Goal: Task Accomplishment & Management: Use online tool/utility

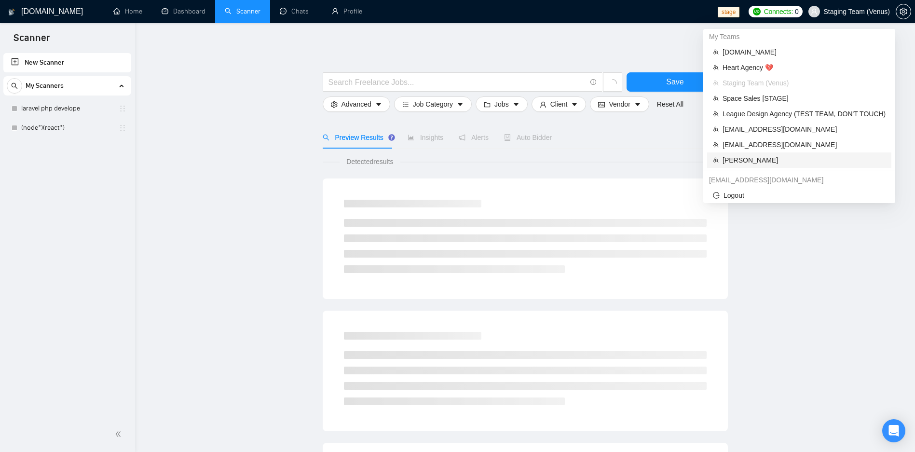
click at [758, 157] on span "Robert O'Kruk" at bounding box center [803, 160] width 163 height 11
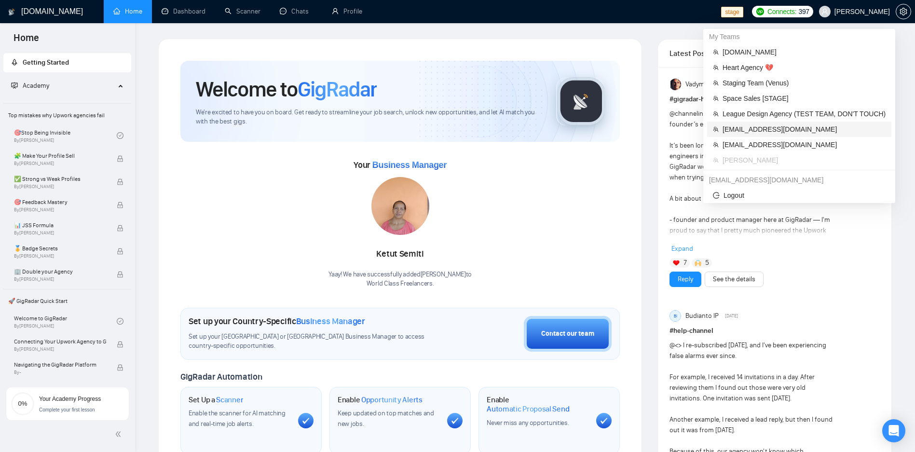
click at [772, 135] on li "sardor@gigradar.io" at bounding box center [799, 129] width 184 height 15
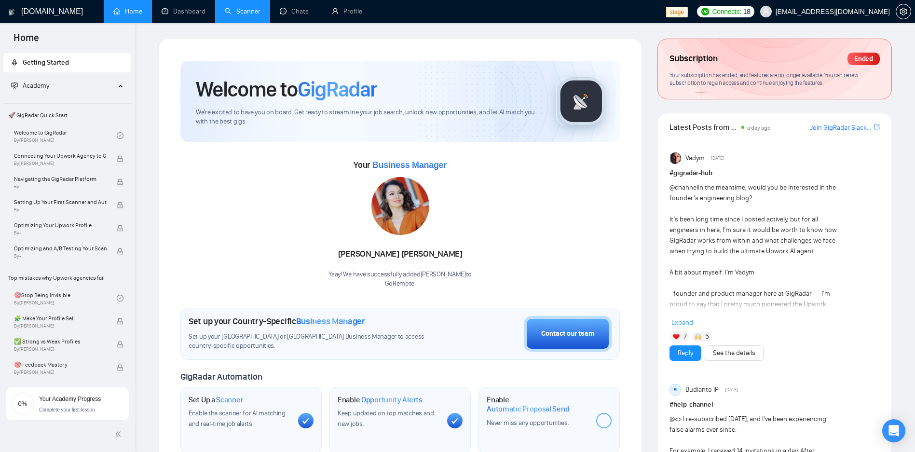
click at [229, 15] on link "Scanner" at bounding box center [243, 11] width 36 height 8
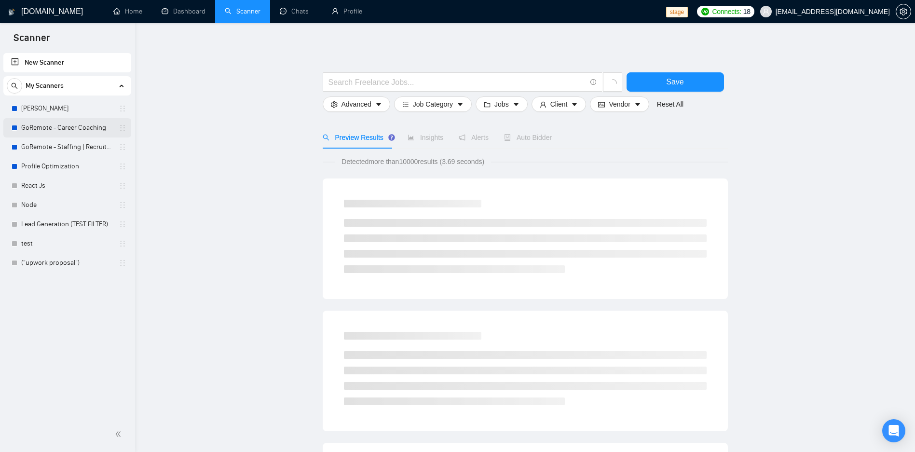
click at [80, 130] on link "GoRemote - Career Coaching" at bounding box center [67, 127] width 92 height 19
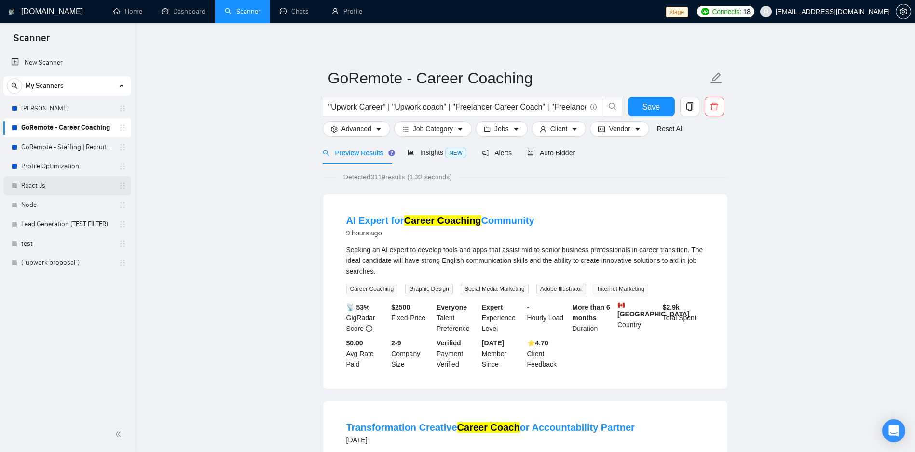
click at [64, 182] on link "React Js" at bounding box center [67, 185] width 92 height 19
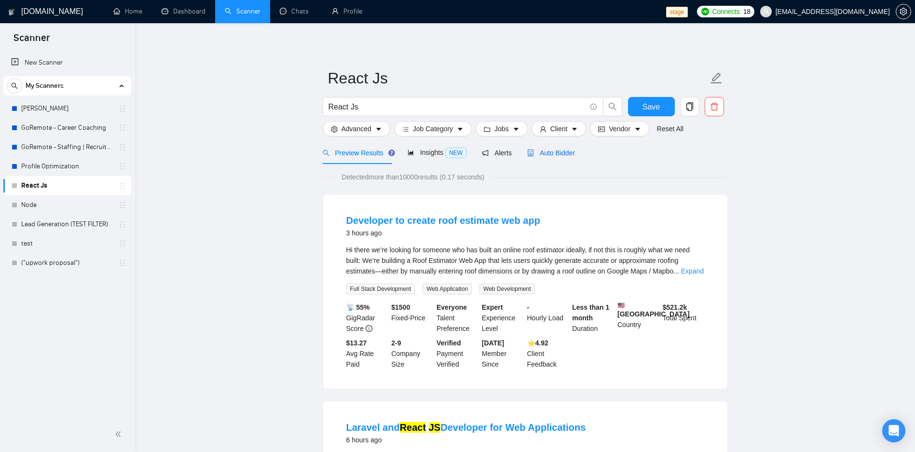
click at [564, 157] on span "Auto Bidder" at bounding box center [551, 153] width 48 height 8
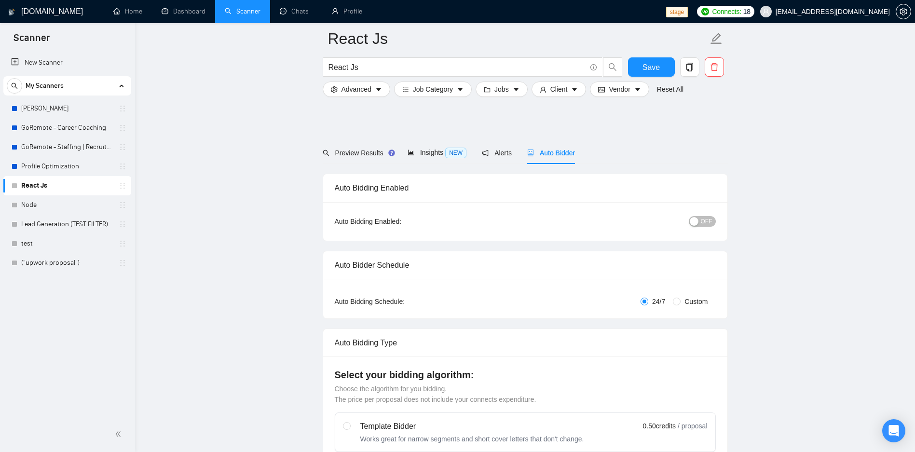
scroll to position [347, 0]
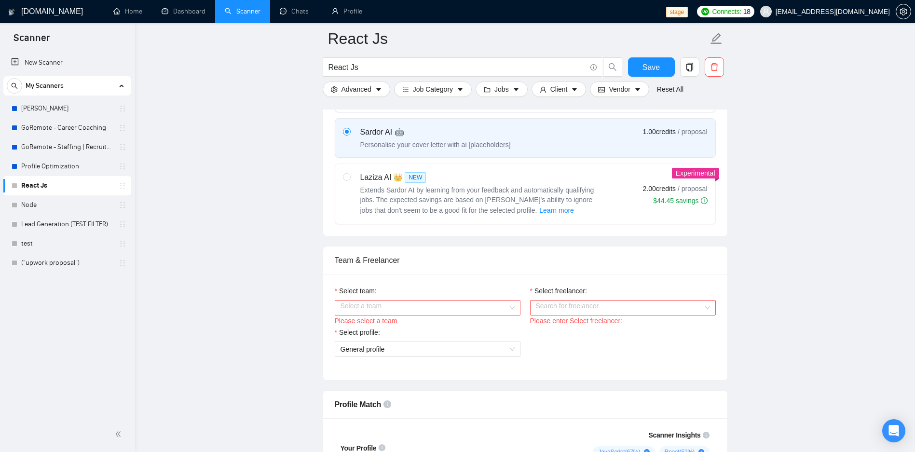
click at [443, 181] on div "Laziza AI 👑 NEW" at bounding box center [480, 178] width 241 height 12
click at [350, 180] on input "radio" at bounding box center [346, 176] width 7 height 7
radio input "true"
radio input "false"
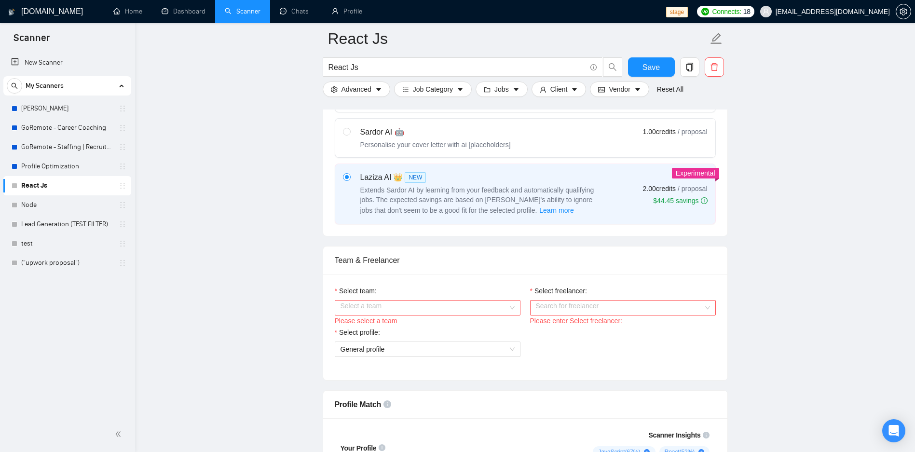
click at [411, 304] on input "Select team:" at bounding box center [423, 307] width 167 height 14
click at [406, 328] on div "Allanazar" at bounding box center [427, 326] width 174 height 11
click at [640, 311] on input "Select freelancer:" at bounding box center [619, 307] width 167 height 14
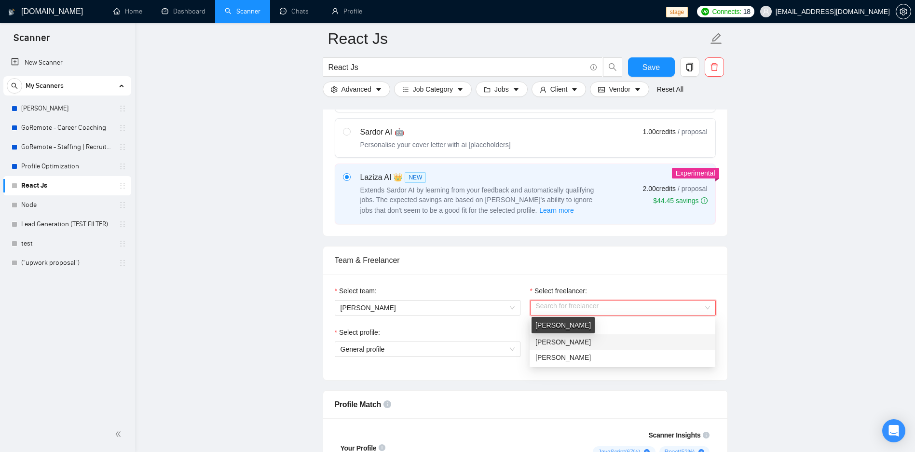
click at [576, 336] on div "Laziza Allanazarova" at bounding box center [562, 328] width 55 height 15
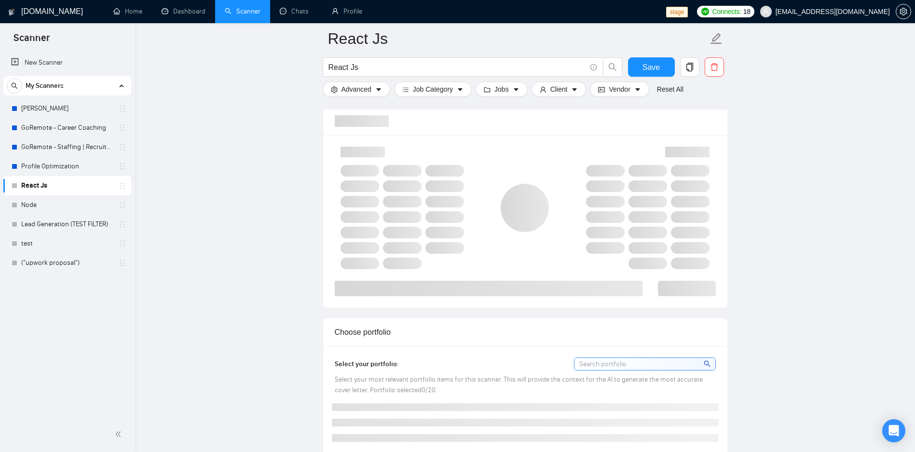
scroll to position [636, 0]
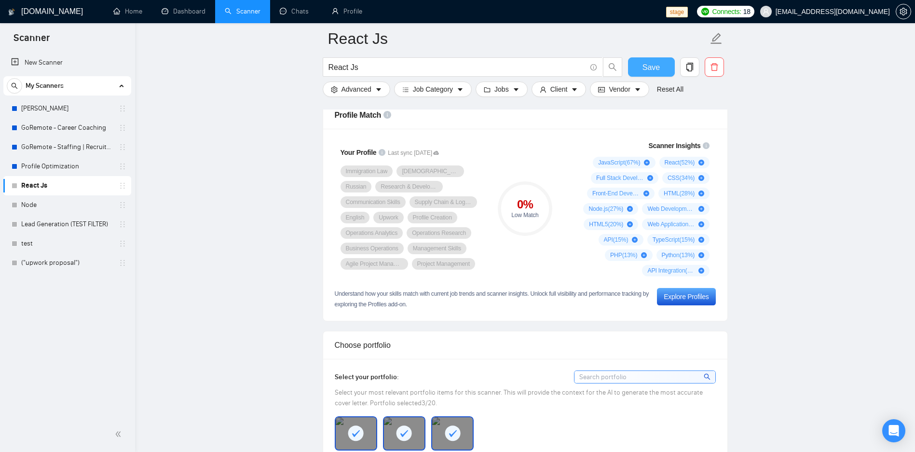
click at [652, 72] on span "Save" at bounding box center [650, 67] width 17 height 12
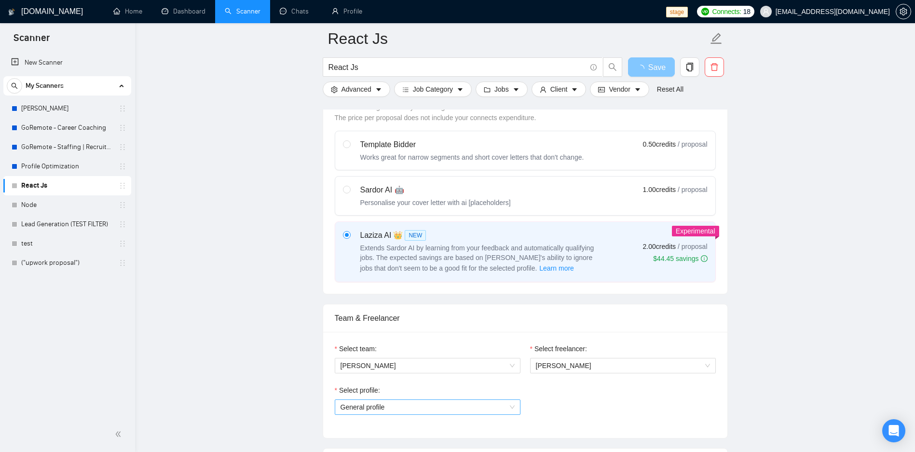
scroll to position [405, 0]
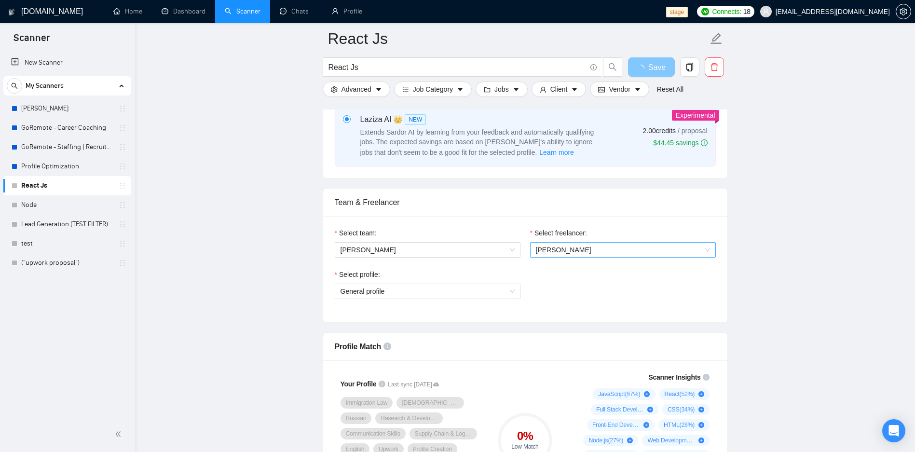
click at [567, 248] on span "Laziza Allanazarova" at bounding box center [563, 250] width 55 height 8
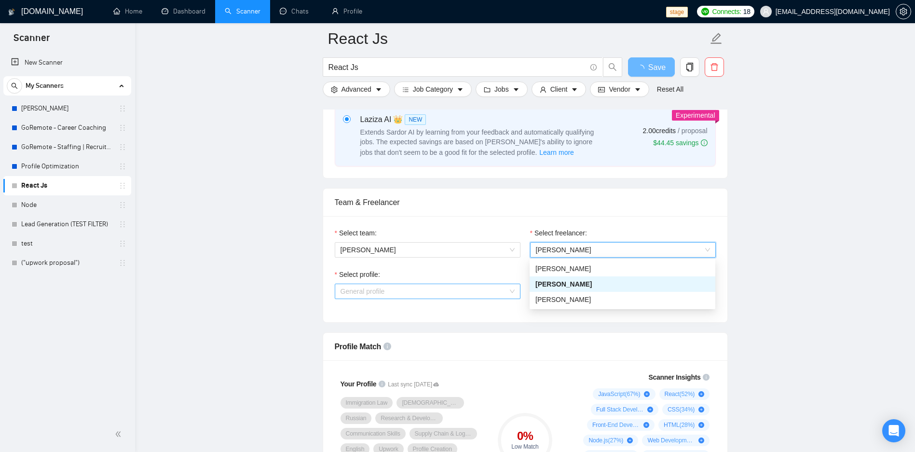
click at [491, 298] on span "General profile" at bounding box center [427, 291] width 174 height 14
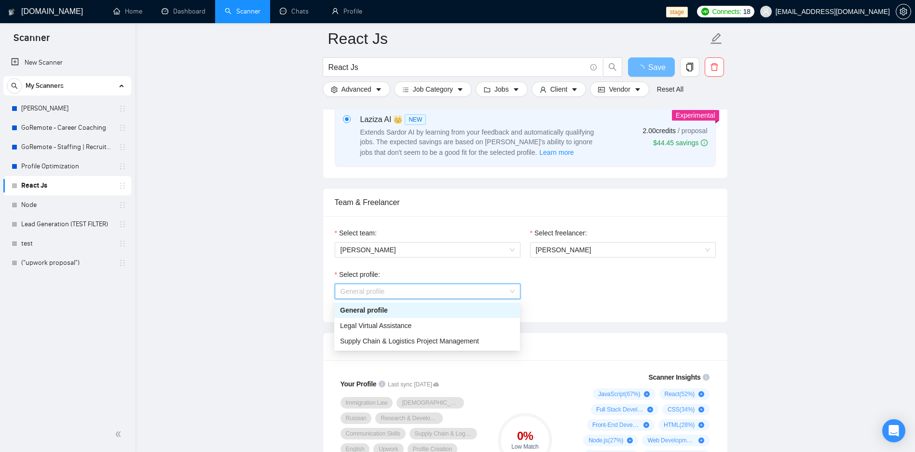
click at [491, 297] on span "General profile" at bounding box center [427, 291] width 174 height 14
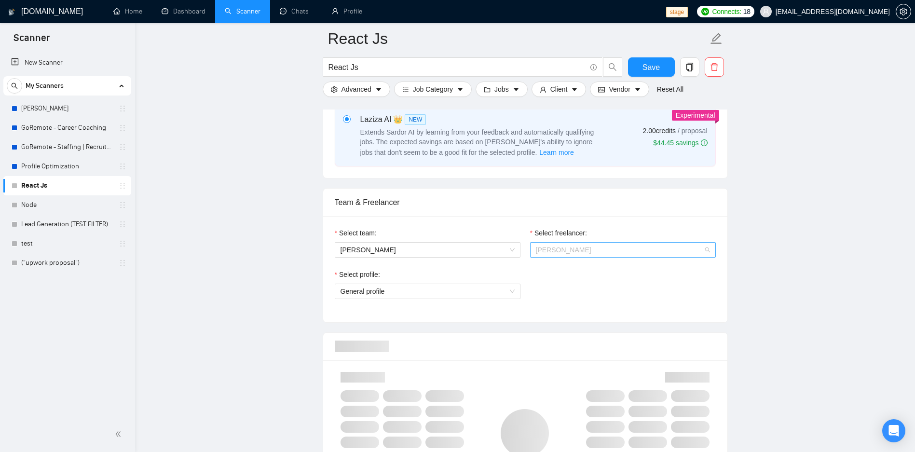
click at [571, 250] on span "Laziza Allanazarova" at bounding box center [563, 250] width 55 height 8
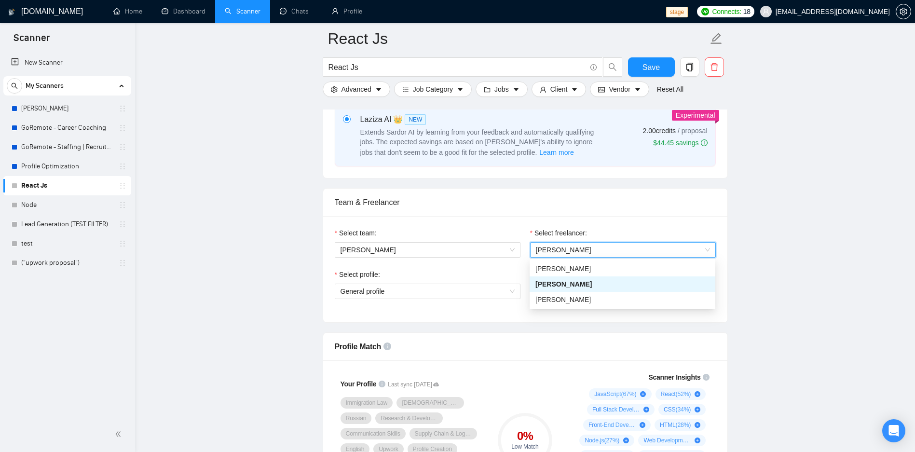
click at [556, 266] on div "Select freelancer: 1321058277652545536 Laziza Allanazarova" at bounding box center [622, 248] width 195 height 41
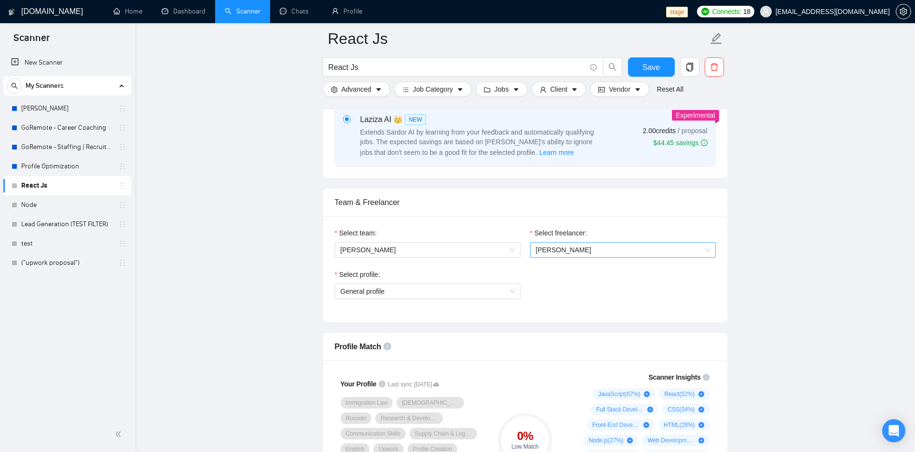
click at [555, 254] on span "Laziza Allanazarova" at bounding box center [623, 250] width 174 height 14
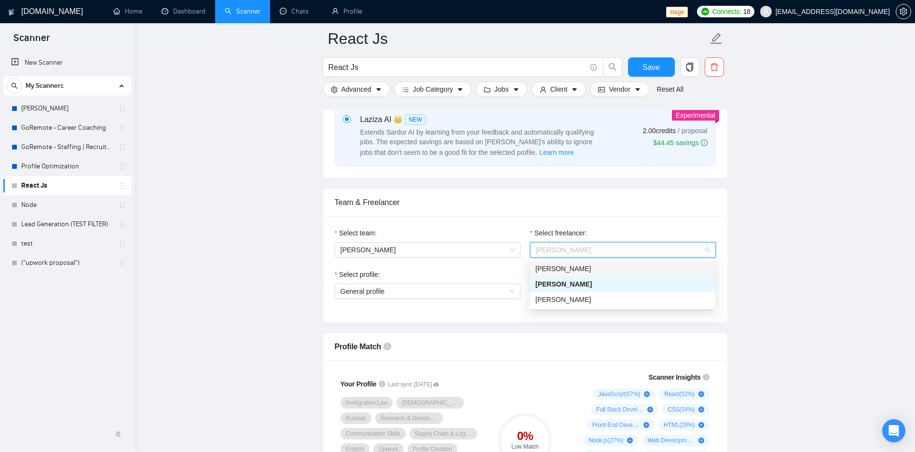
click at [564, 266] on span "Sardor Allanazarov" at bounding box center [562, 269] width 55 height 8
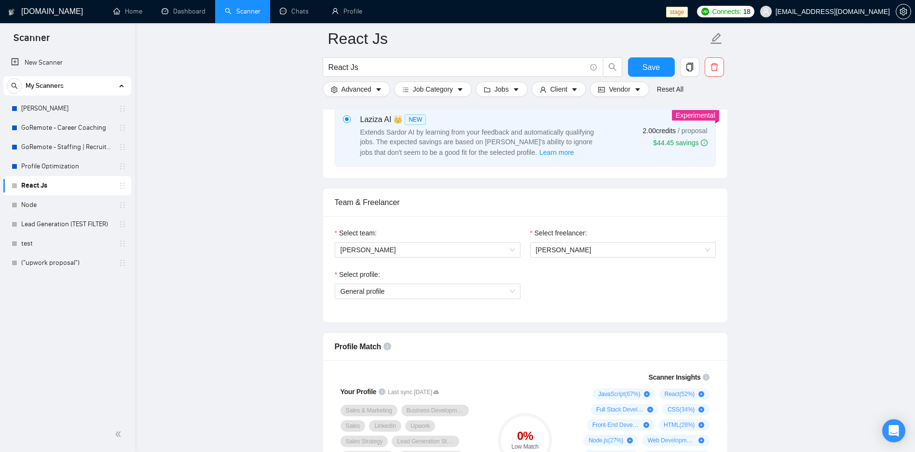
click at [486, 276] on div "Select profile:" at bounding box center [428, 276] width 186 height 14
click at [479, 294] on span "General profile" at bounding box center [427, 291] width 174 height 14
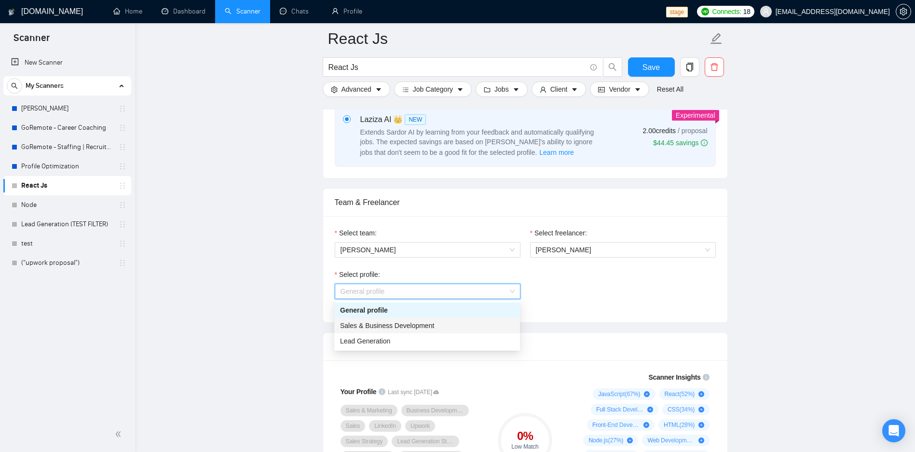
click at [460, 321] on div "Sales & Business Development" at bounding box center [427, 325] width 174 height 11
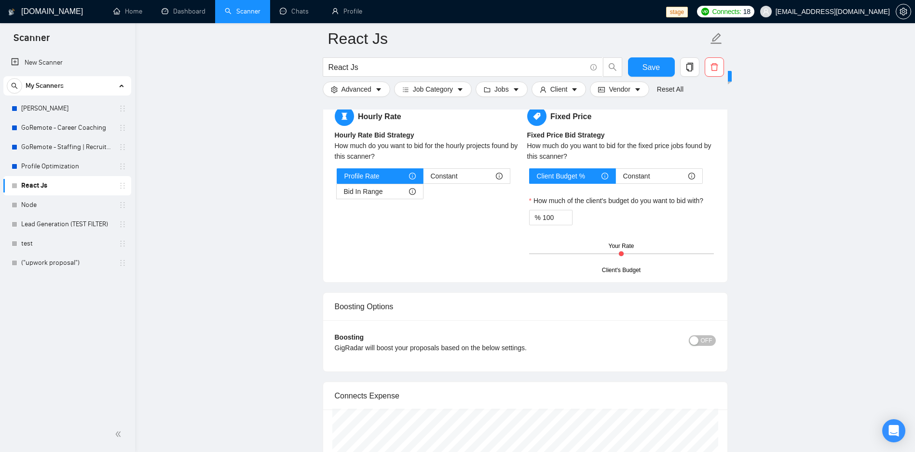
scroll to position [1698, 0]
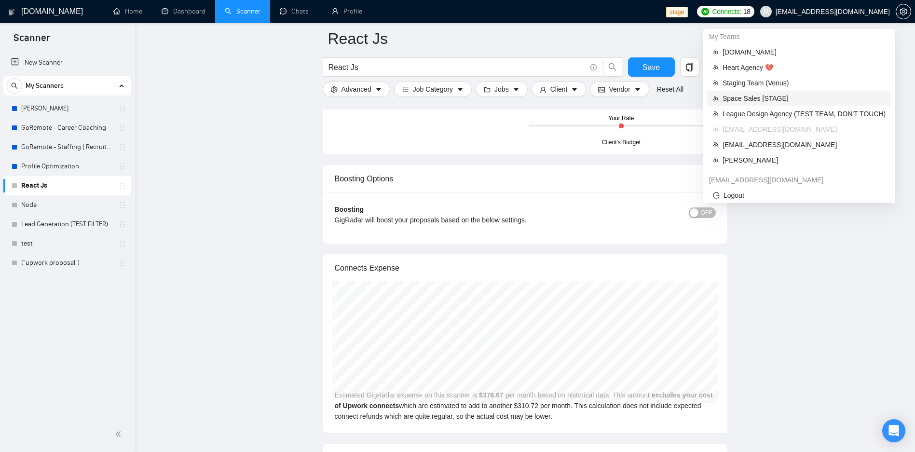
click at [785, 95] on span "Space Sales [STAGE]" at bounding box center [803, 98] width 163 height 11
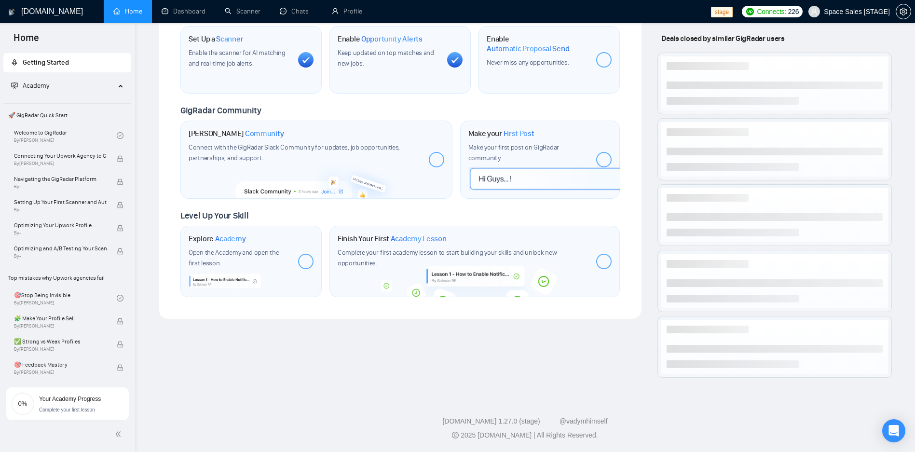
scroll to position [306, 0]
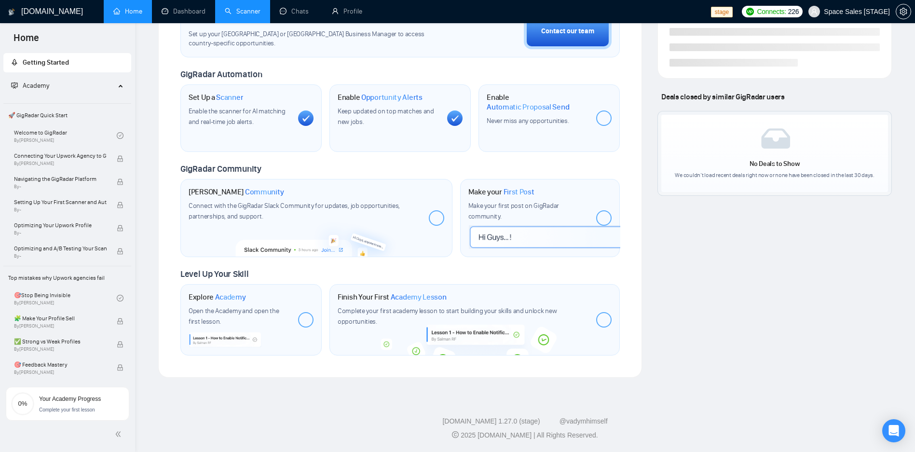
click at [237, 15] on link "Scanner" at bounding box center [243, 11] width 36 height 8
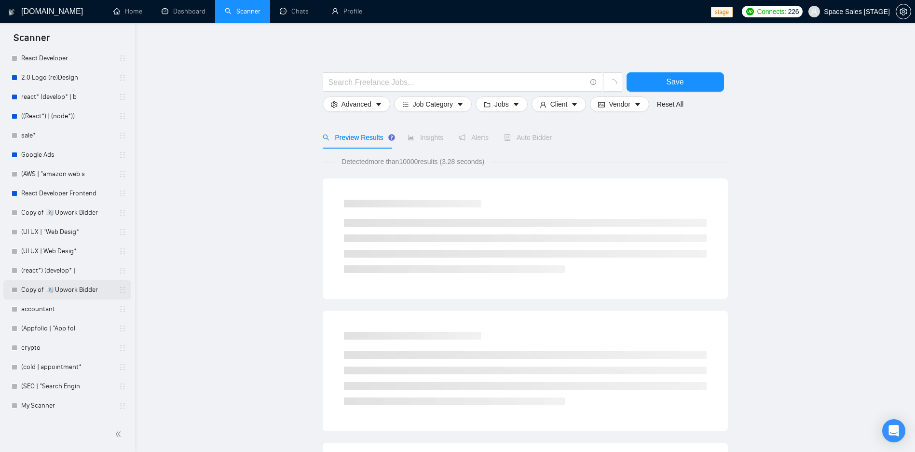
scroll to position [347, 0]
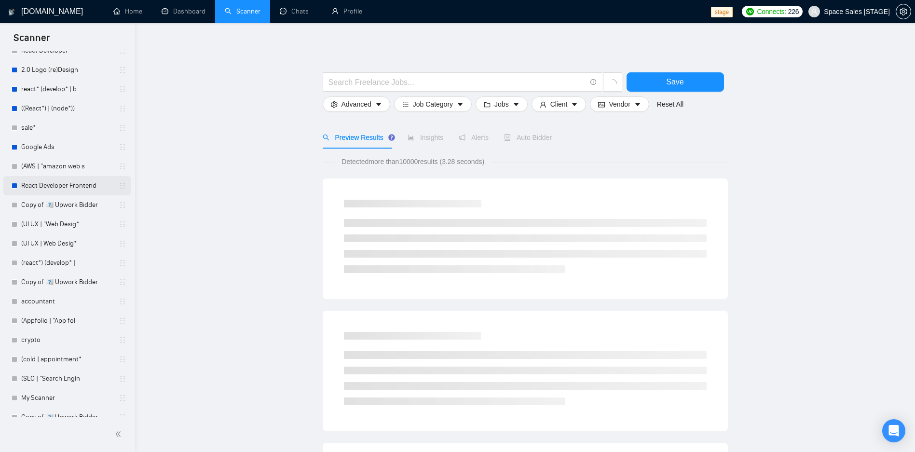
click at [78, 184] on link "React Developer Frontend" at bounding box center [67, 185] width 92 height 19
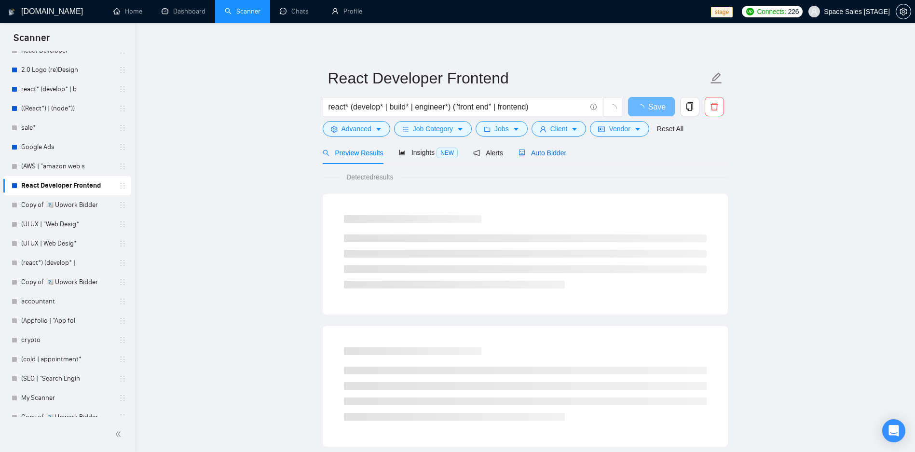
click at [547, 156] on span "Auto Bidder" at bounding box center [542, 153] width 48 height 8
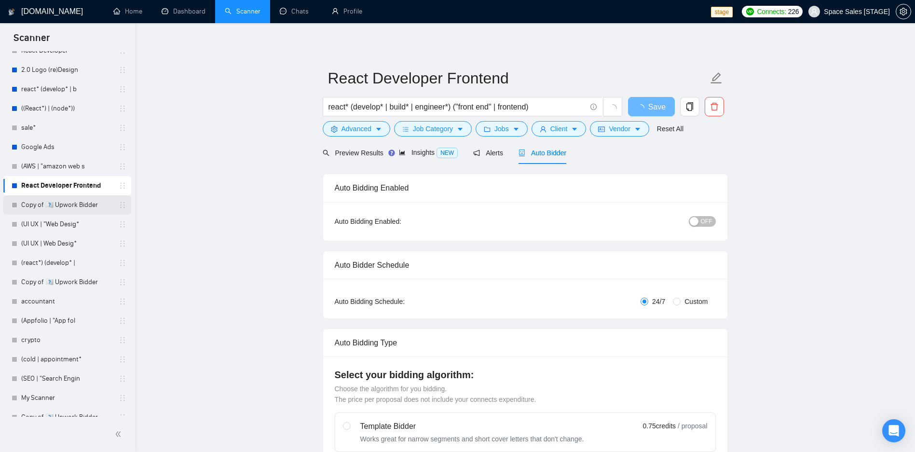
click at [80, 200] on link "Copy of 🇻🇹 Upwork Bidder" at bounding box center [67, 204] width 92 height 19
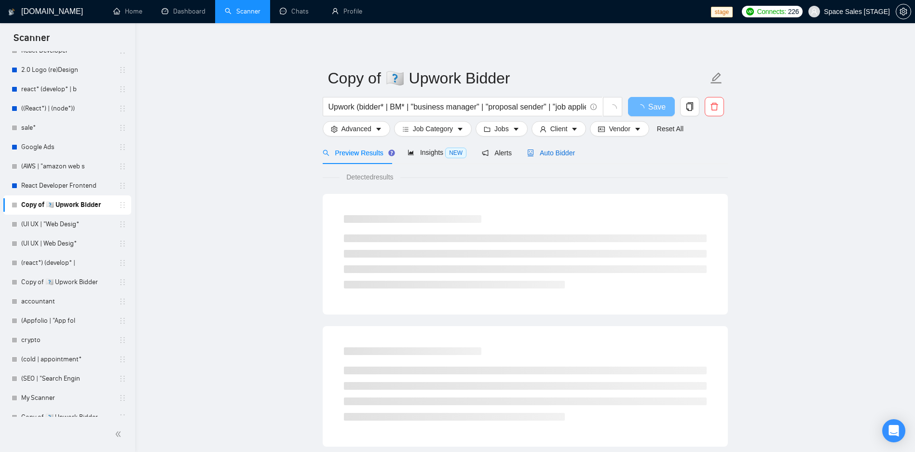
click at [546, 152] on span "Auto Bidder" at bounding box center [551, 153] width 48 height 8
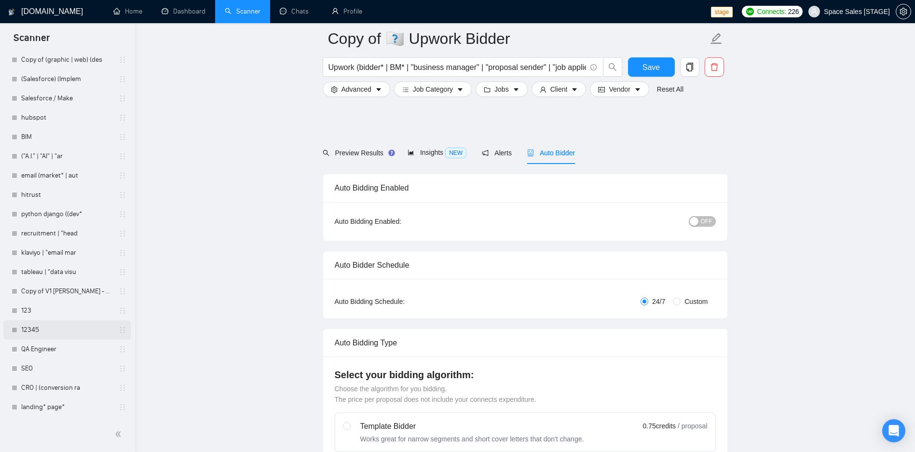
scroll to position [521, 0]
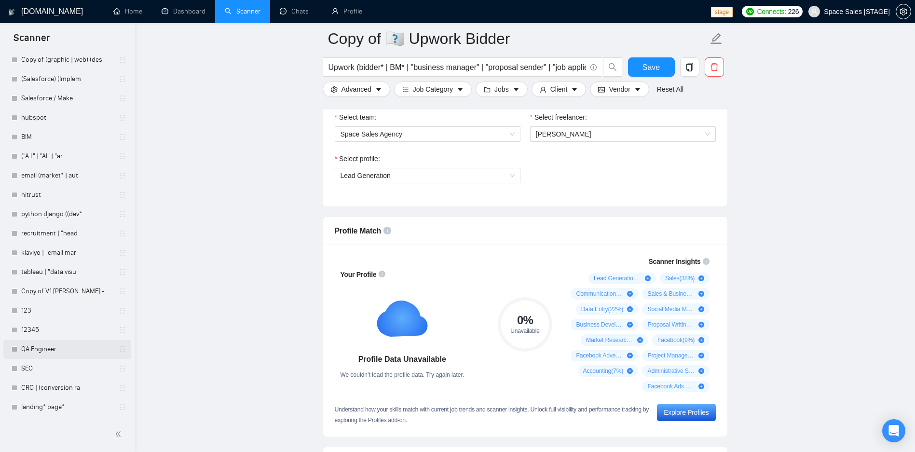
click at [59, 348] on link "QA Engineer" at bounding box center [67, 348] width 92 height 19
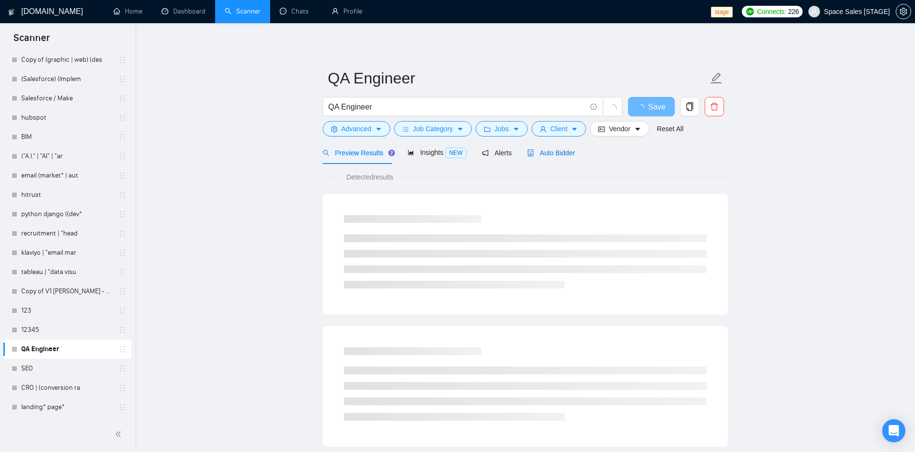
click at [568, 155] on span "Auto Bidder" at bounding box center [551, 153] width 48 height 8
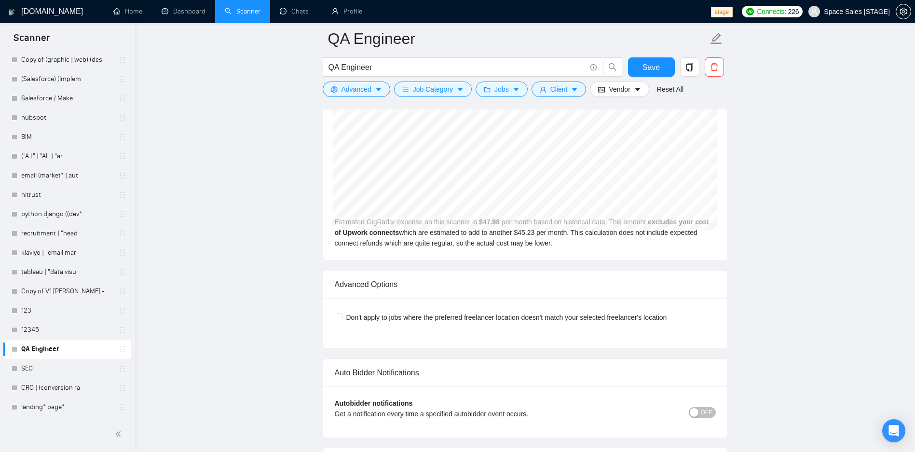
scroll to position [1721, 0]
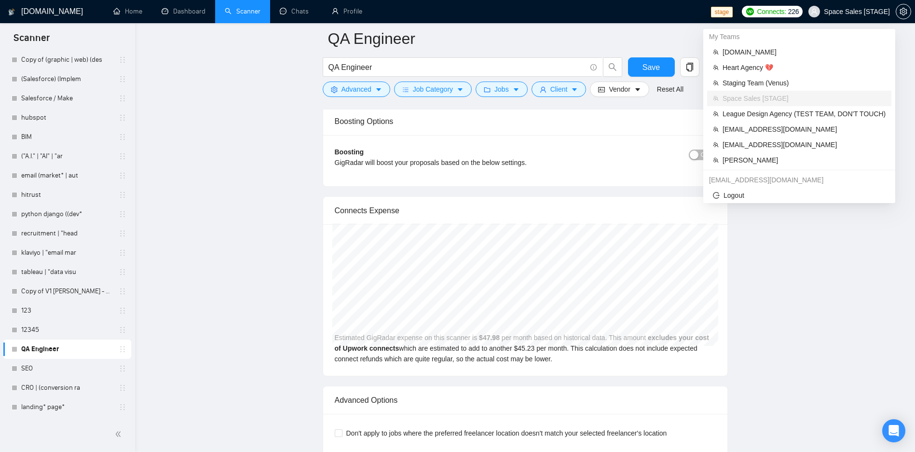
click at [860, 12] on span "Space Sales [STAGE]" at bounding box center [857, 12] width 66 height 0
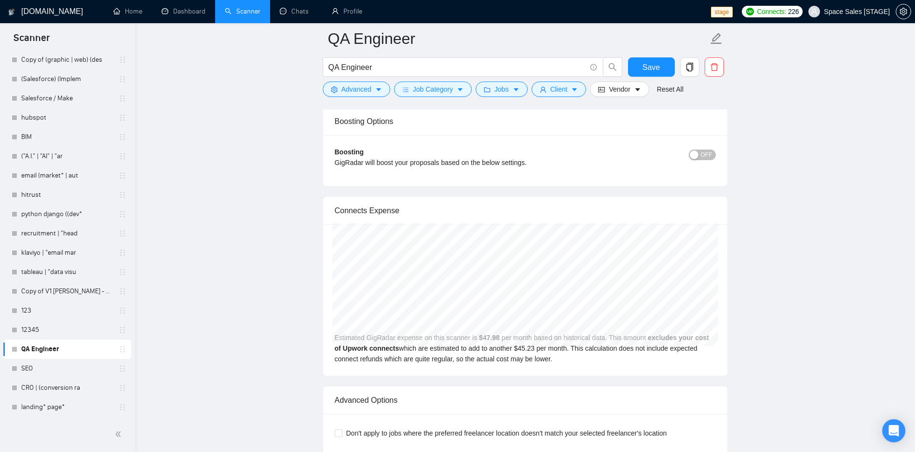
click at [167, 15] on link "Dashboard" at bounding box center [184, 11] width 44 height 8
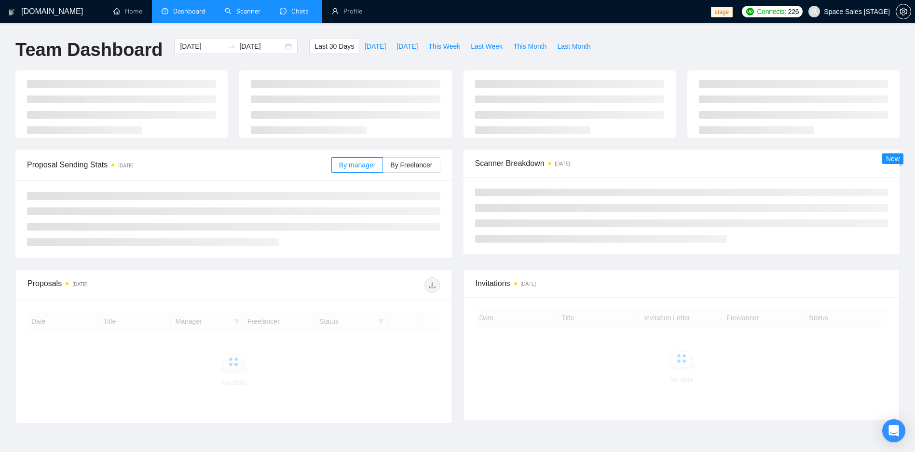
click at [299, 14] on link "Chats" at bounding box center [296, 11] width 33 height 8
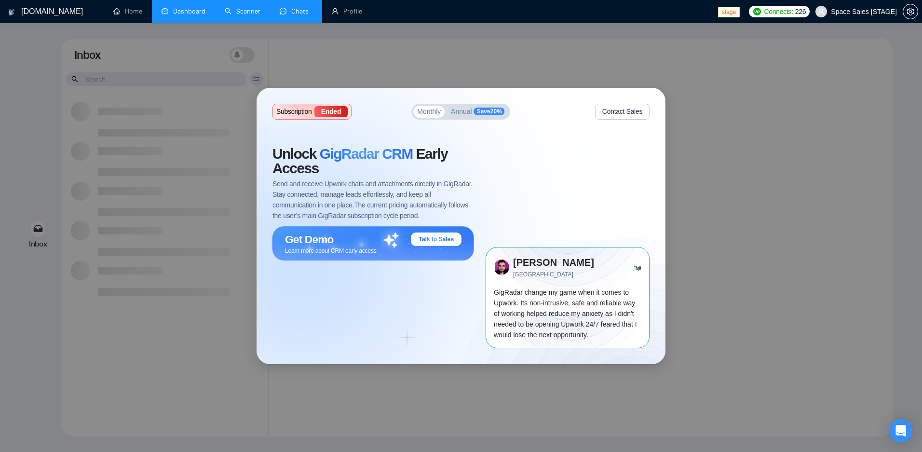
click at [190, 12] on link "Dashboard" at bounding box center [184, 11] width 44 height 8
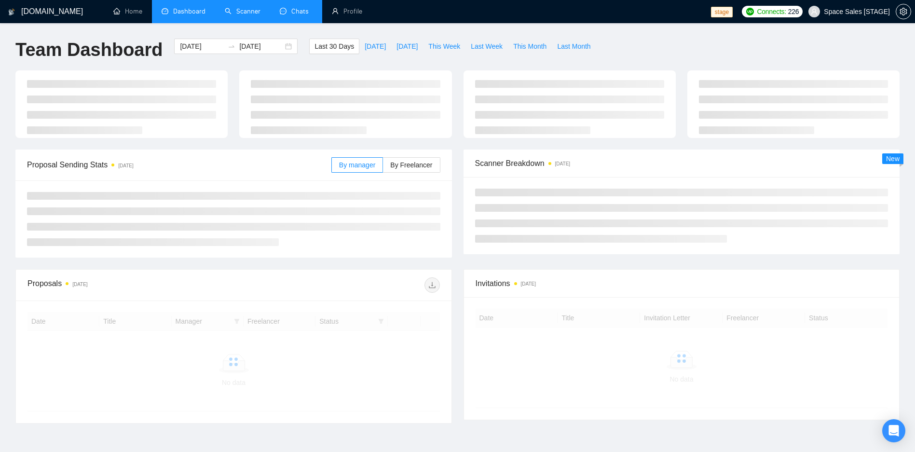
click at [284, 14] on link "Chats" at bounding box center [296, 11] width 33 height 8
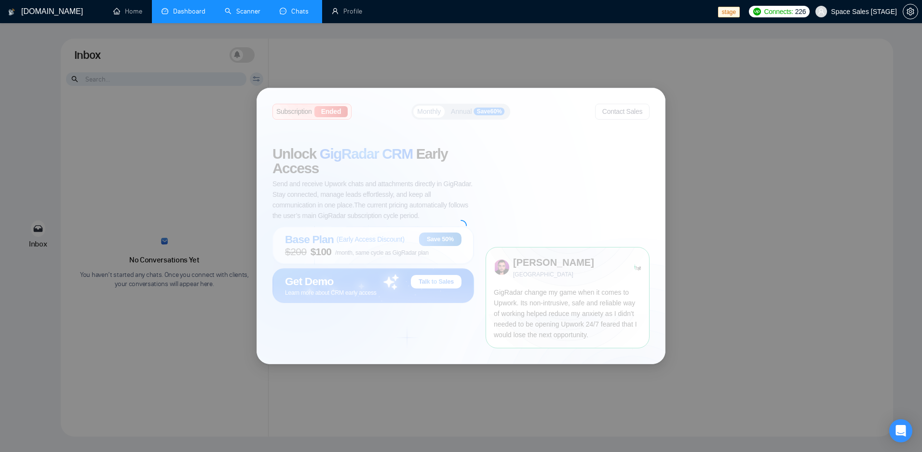
click at [174, 15] on link "Dashboard" at bounding box center [184, 11] width 44 height 8
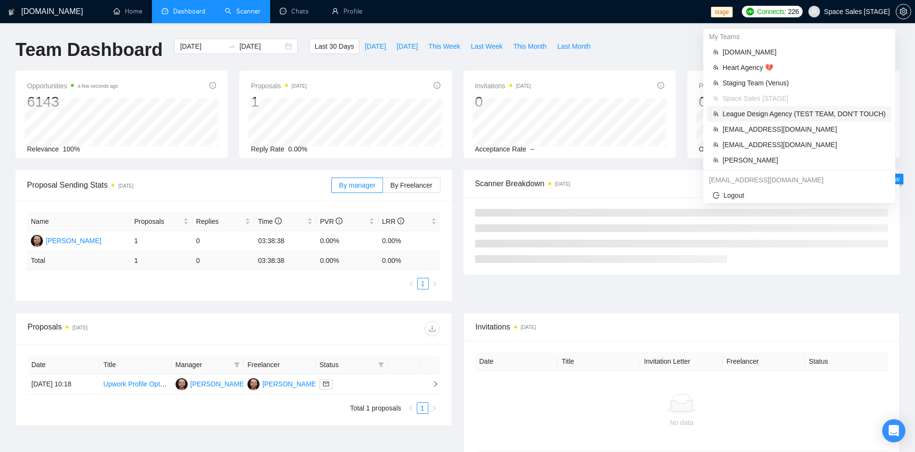
click at [754, 119] on span "League Design Agency (TEST TEAM, DON'T TOUCH)" at bounding box center [803, 113] width 163 height 11
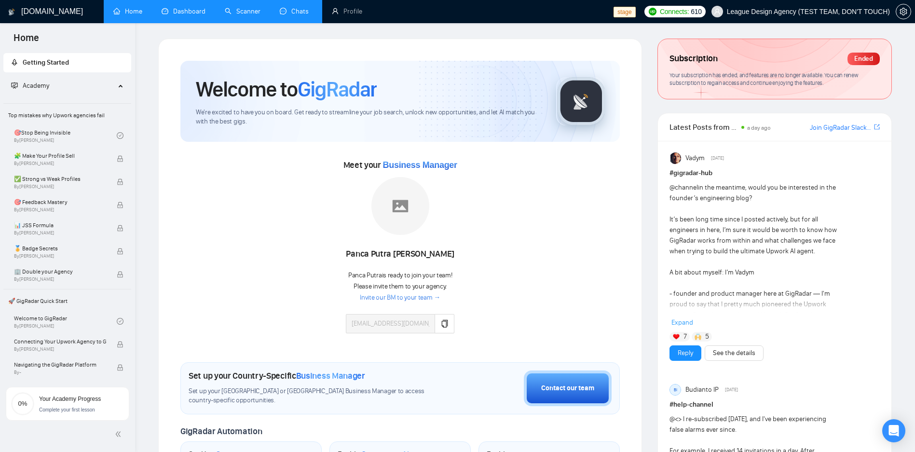
click at [288, 13] on link "Chats" at bounding box center [296, 11] width 33 height 8
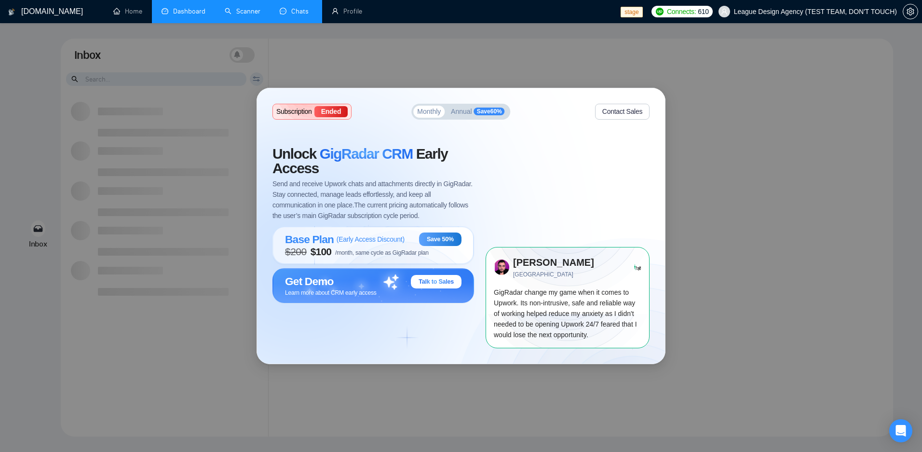
click at [246, 53] on div "Subscription Ended Monthly Annual Save 60 % Contact Sales Unlock GigRadar CRM E…" at bounding box center [461, 226] width 922 height 452
click at [236, 8] on link "Scanner" at bounding box center [243, 11] width 36 height 8
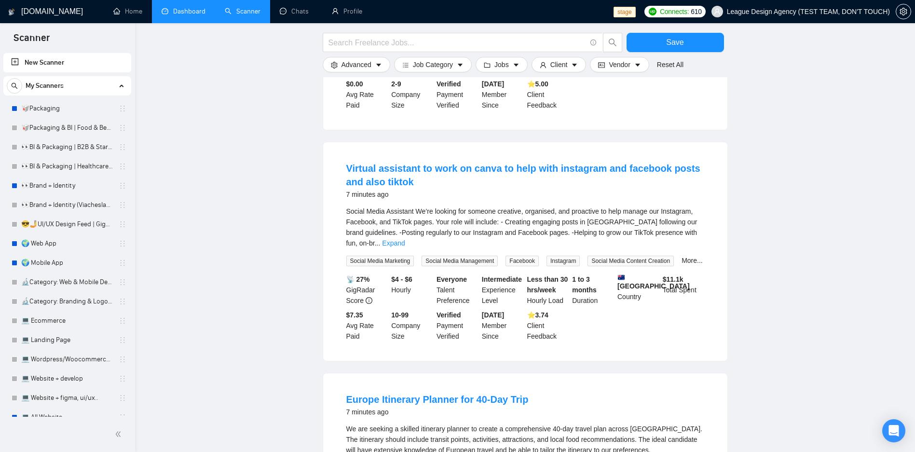
scroll to position [57, 0]
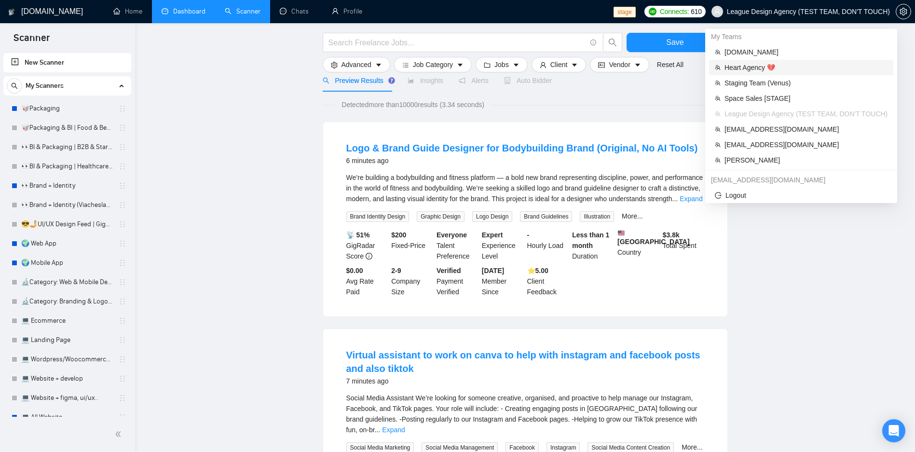
click at [743, 64] on span "Heart Agency 💔" at bounding box center [805, 67] width 163 height 11
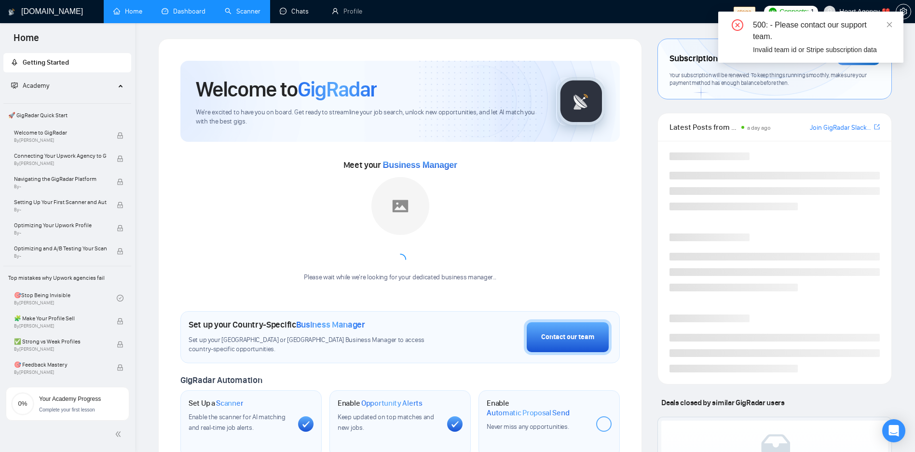
click at [236, 15] on link "Scanner" at bounding box center [243, 11] width 36 height 8
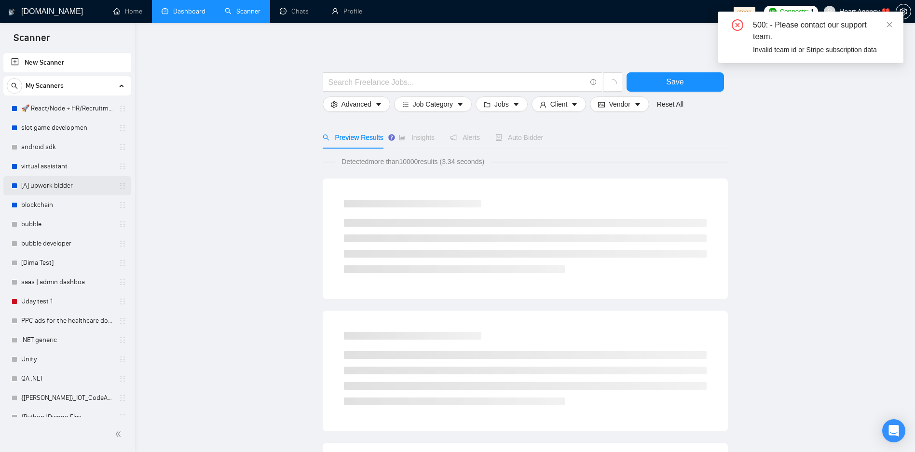
click at [44, 186] on link "[A] upwork bidder" at bounding box center [67, 185] width 92 height 19
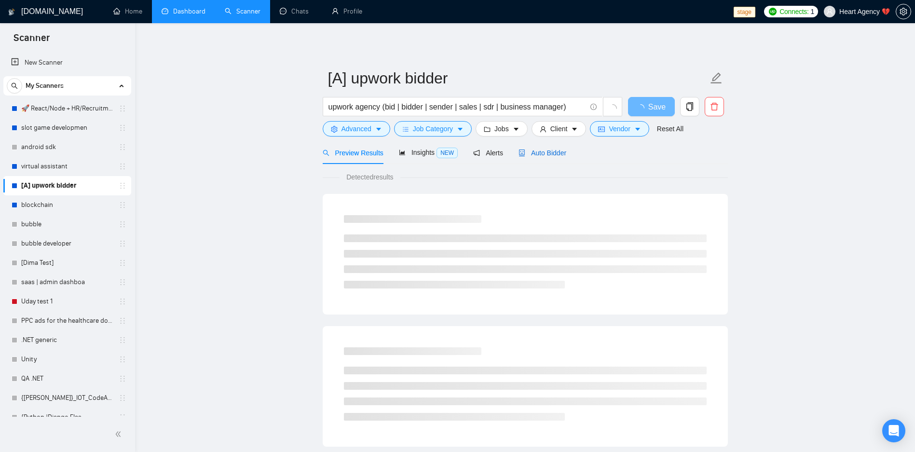
click at [541, 153] on span "Auto Bidder" at bounding box center [542, 153] width 48 height 8
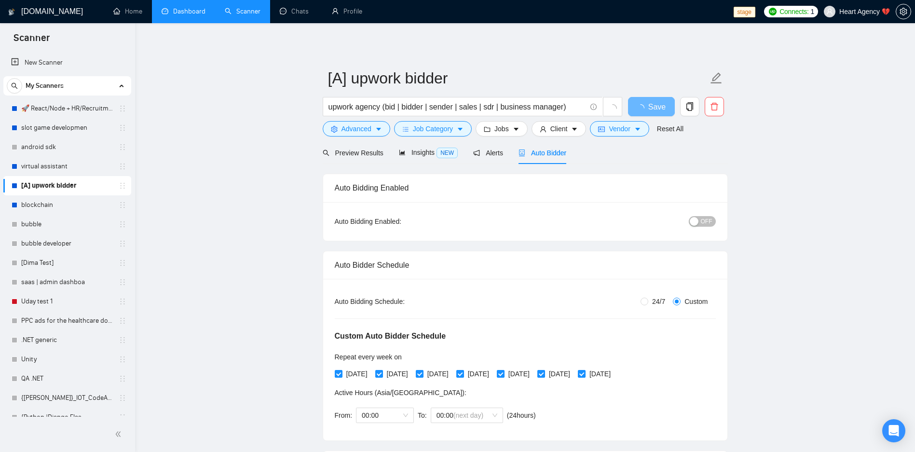
radio input "false"
radio input "true"
checkbox input "true"
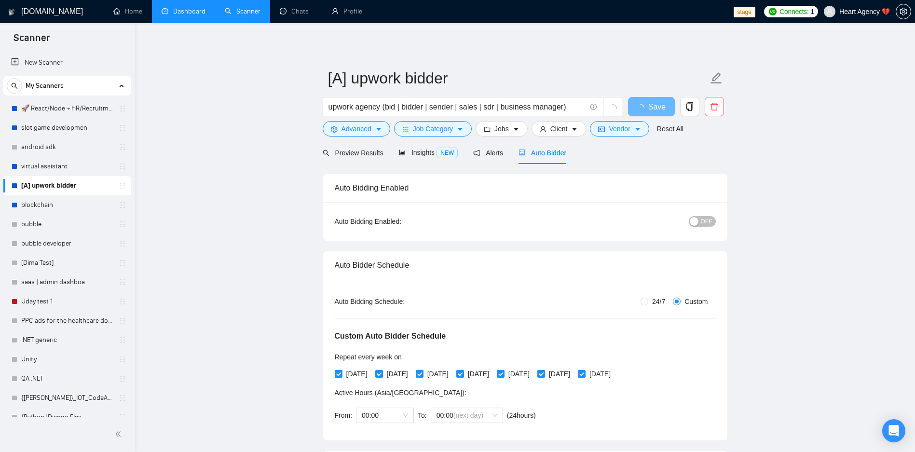
checkbox input "true"
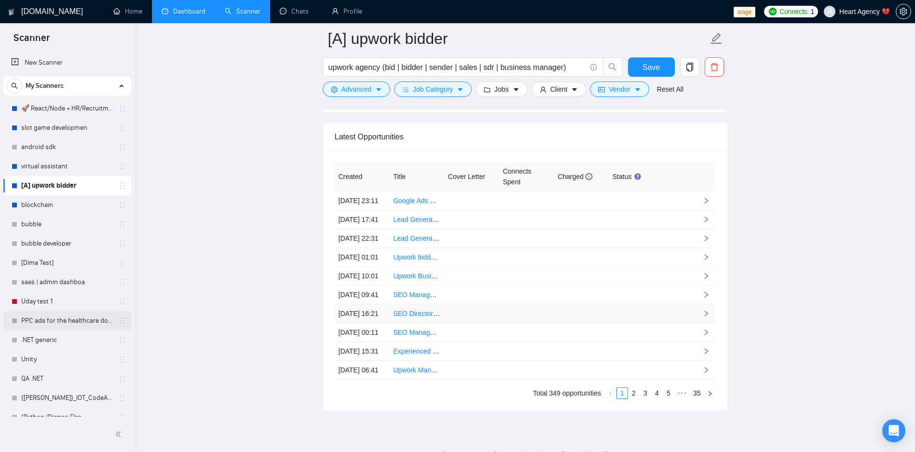
scroll to position [1942, 0]
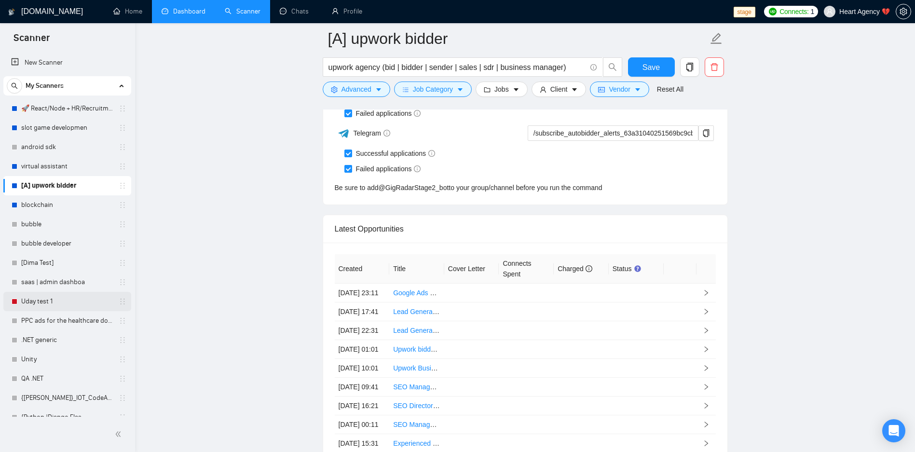
click at [54, 299] on link "Uday test 1" at bounding box center [67, 301] width 92 height 19
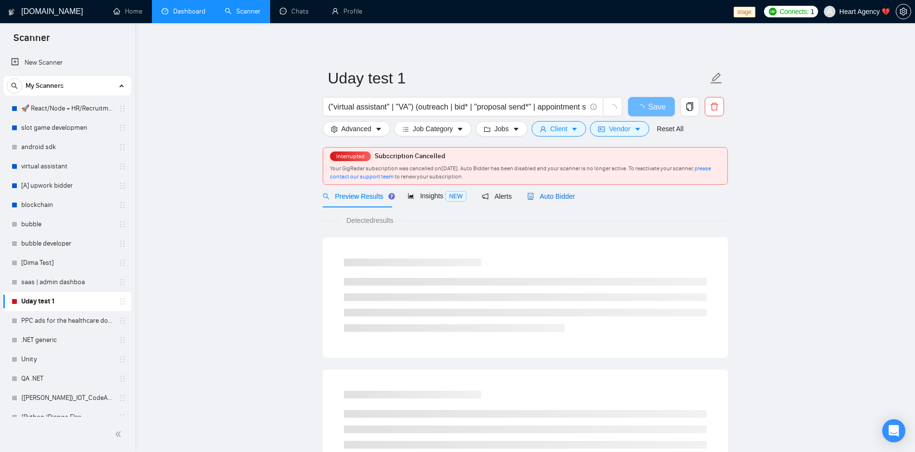
click at [551, 196] on span "Auto Bidder" at bounding box center [551, 196] width 48 height 8
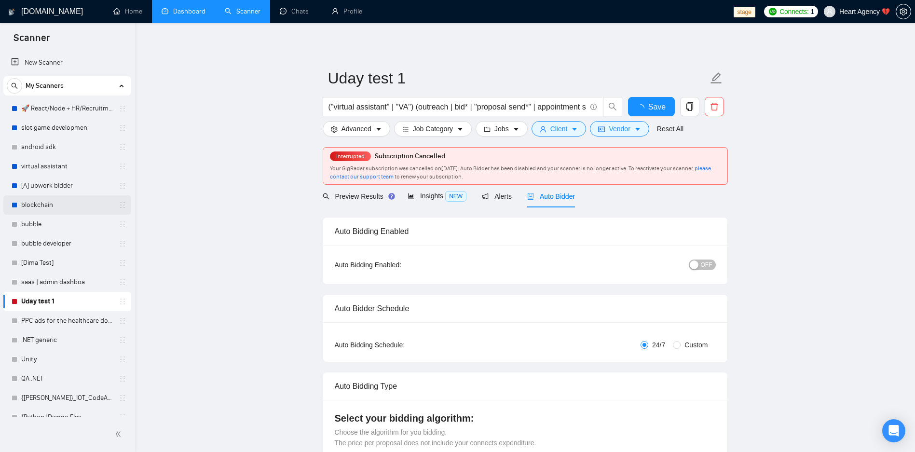
click at [61, 207] on link "blockchain" at bounding box center [67, 204] width 92 height 19
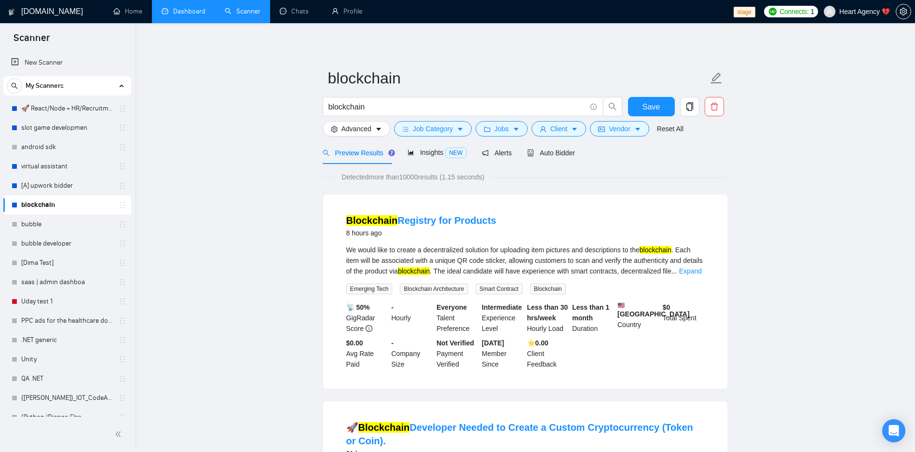
click at [187, 12] on link "Dashboard" at bounding box center [184, 11] width 44 height 8
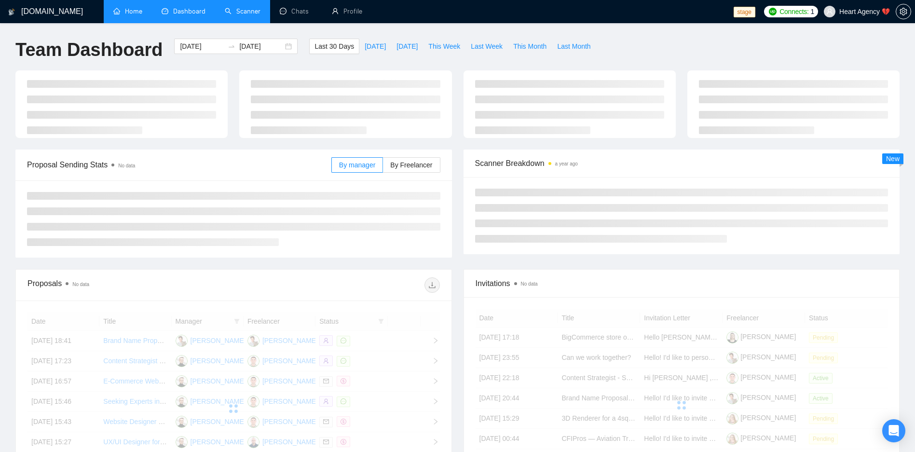
click at [113, 9] on link "Home" at bounding box center [127, 11] width 29 height 8
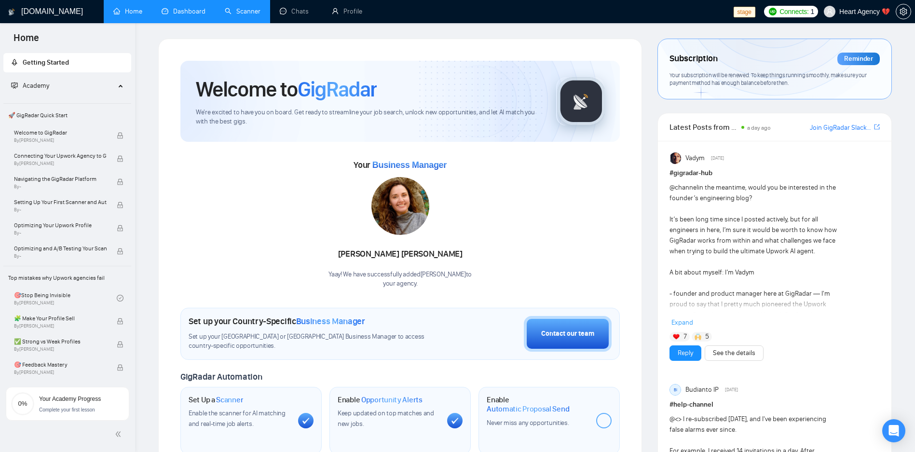
drag, startPoint x: 483, startPoint y: 38, endPoint x: 406, endPoint y: 54, distance: 78.7
click at [406, 54] on div "GigRadar.io Home Dashboard Scanner Chats Profile stage Connects: 1 Heart Agency…" at bounding box center [525, 399] width 780 height 798
click at [254, 15] on link "Scanner" at bounding box center [243, 11] width 36 height 8
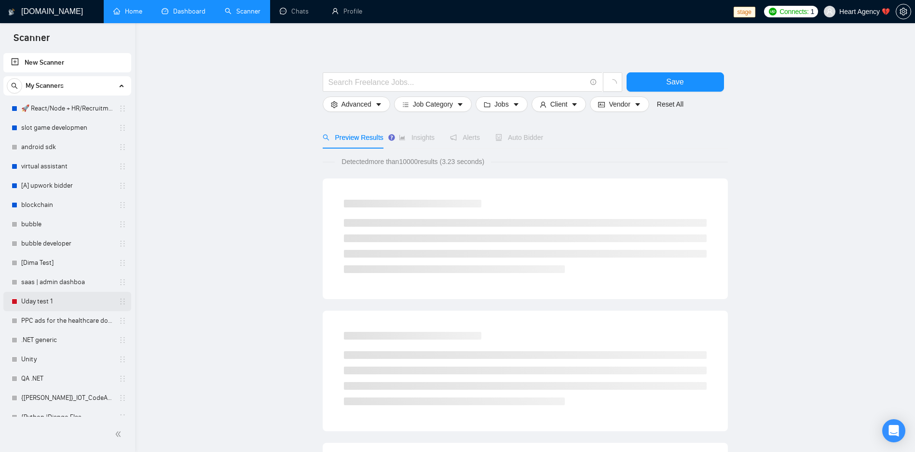
click at [68, 304] on link "Uday test 1" at bounding box center [67, 301] width 92 height 19
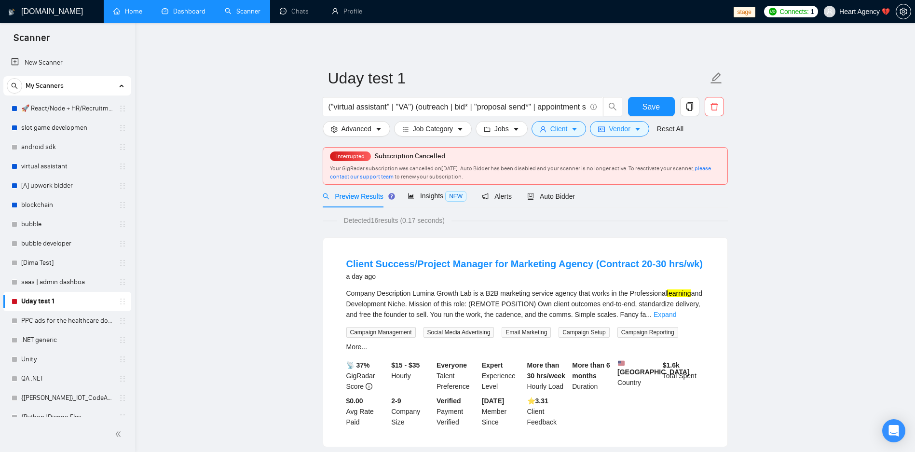
click at [515, 164] on div "Your GigRadar subscription was cancelled on August 24, 2024 . Auto Bidder has b…" at bounding box center [525, 172] width 391 height 16
click at [142, 12] on link "Home" at bounding box center [127, 11] width 29 height 8
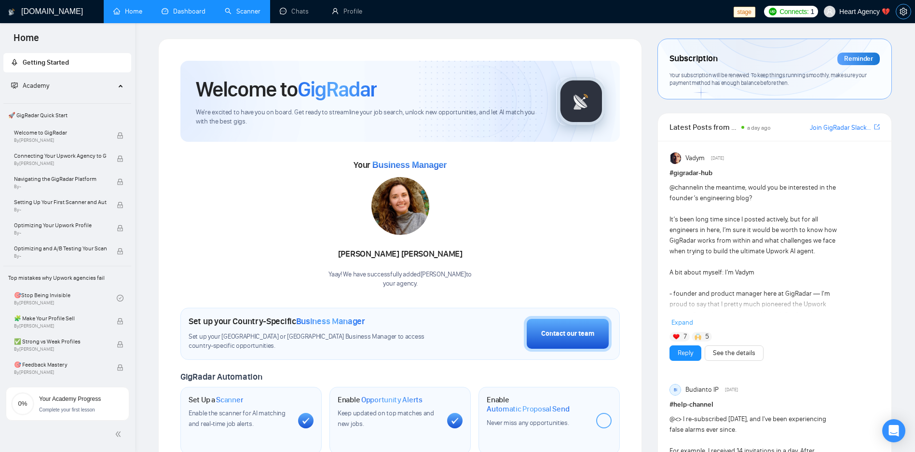
click at [902, 12] on icon "setting" at bounding box center [903, 12] width 8 height 8
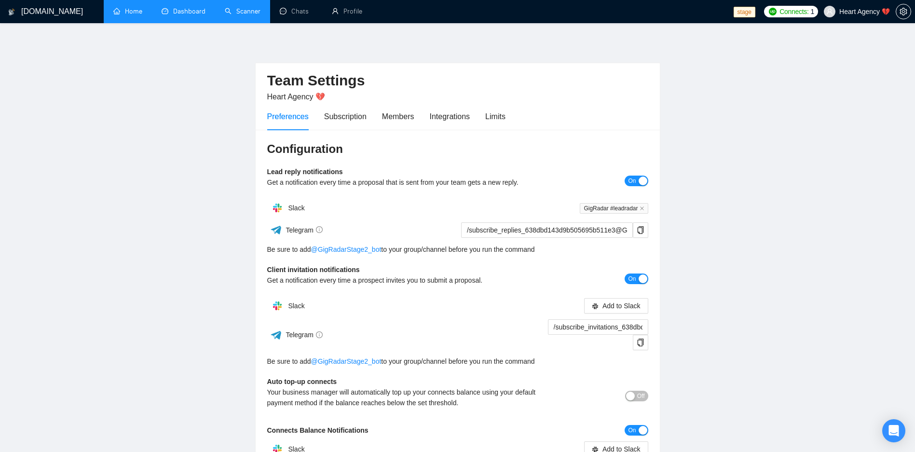
click at [225, 15] on link "Scanner" at bounding box center [243, 11] width 36 height 8
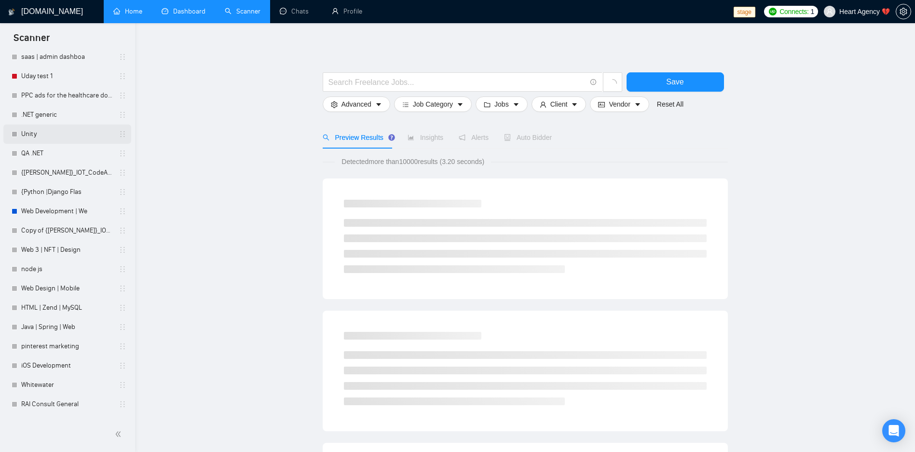
scroll to position [116, 0]
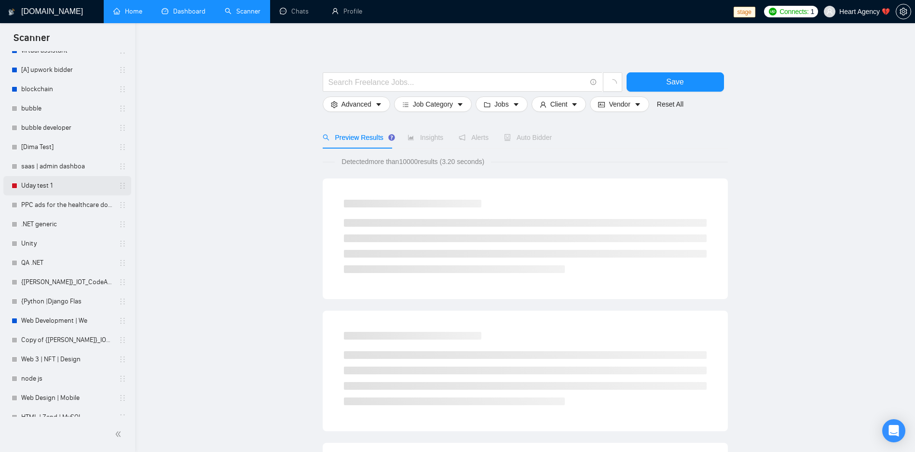
click at [74, 185] on link "Uday test 1" at bounding box center [67, 185] width 92 height 19
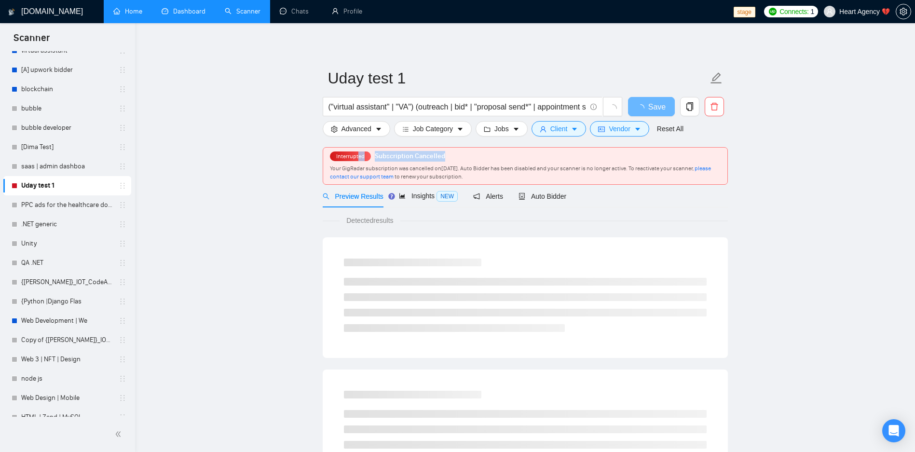
drag, startPoint x: 450, startPoint y: 157, endPoint x: 366, endPoint y: 168, distance: 84.6
click at [366, 168] on div "Interrupted Subscription Cancelled Your GigRadar subscription was cancelled on …" at bounding box center [525, 166] width 404 height 37
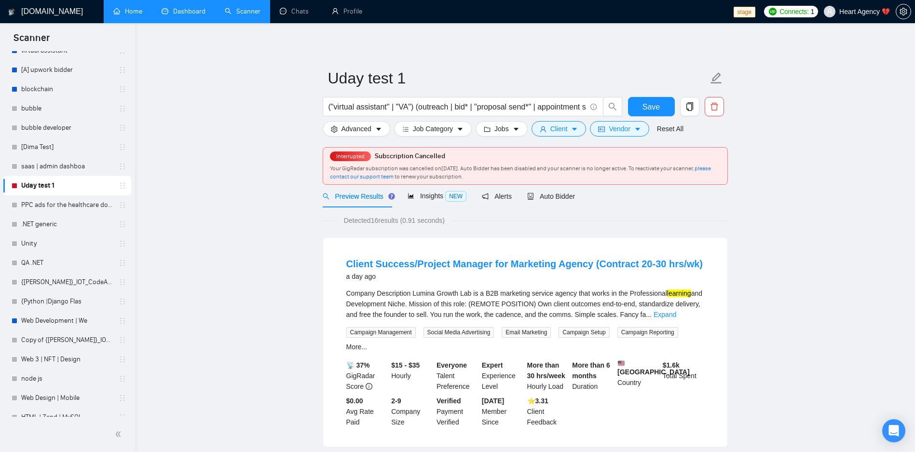
click at [330, 156] on span "Interrupted" at bounding box center [350, 156] width 41 height 10
click at [339, 156] on span "Interrupted" at bounding box center [350, 156] width 34 height 7
drag, startPoint x: 327, startPoint y: 166, endPoint x: 395, endPoint y: 164, distance: 68.0
click at [391, 164] on div "Interrupted Subscription Cancelled Your GigRadar subscription was cancelled on …" at bounding box center [525, 166] width 404 height 37
click at [433, 170] on span "Your GigRadar subscription was cancelled on August 24, 2024 . Auto Bidder has b…" at bounding box center [520, 172] width 381 height 15
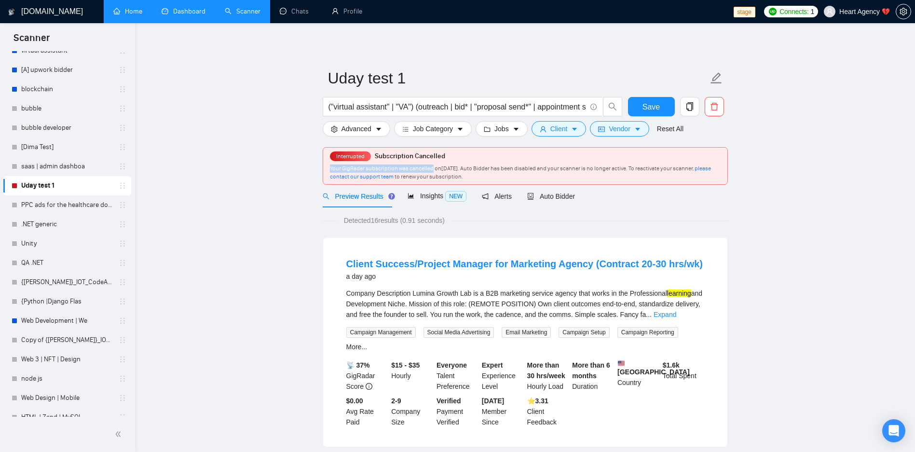
copy span "Your GigRadar subscription was cancelled"
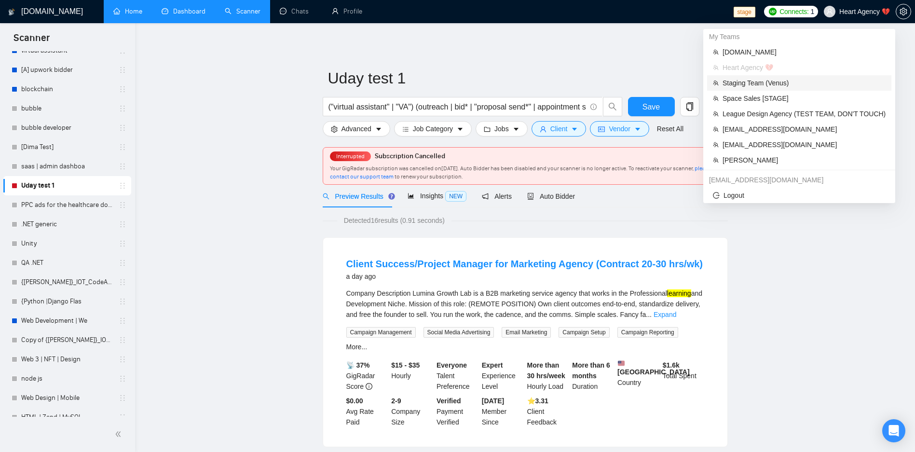
click at [805, 82] on span "Staging Team (Venus)" at bounding box center [803, 83] width 163 height 11
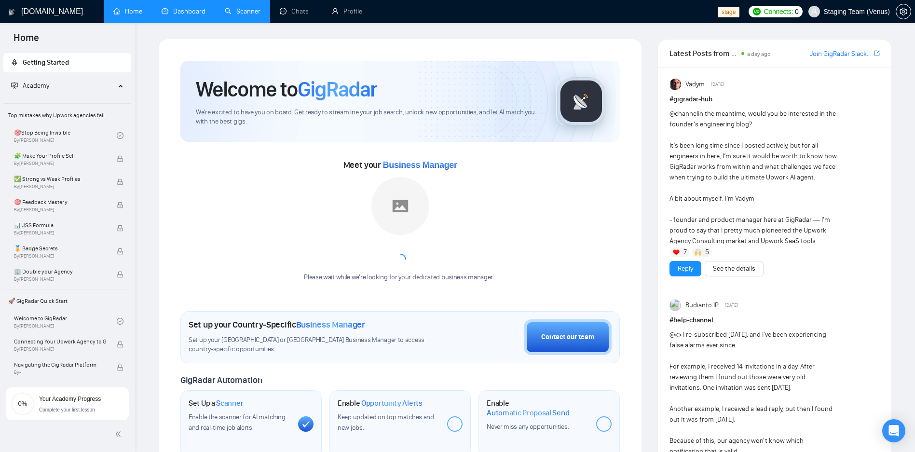
click at [244, 7] on link "Scanner" at bounding box center [243, 11] width 36 height 8
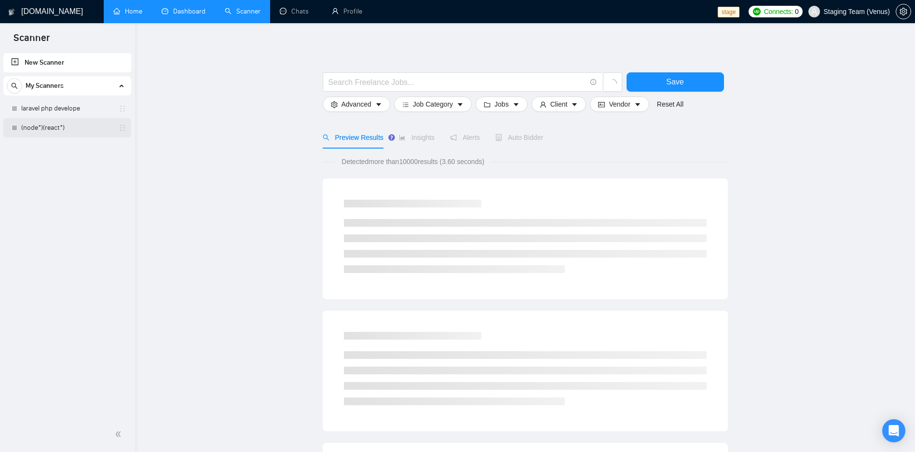
click at [79, 124] on link "(node*)(react*)" at bounding box center [67, 127] width 92 height 19
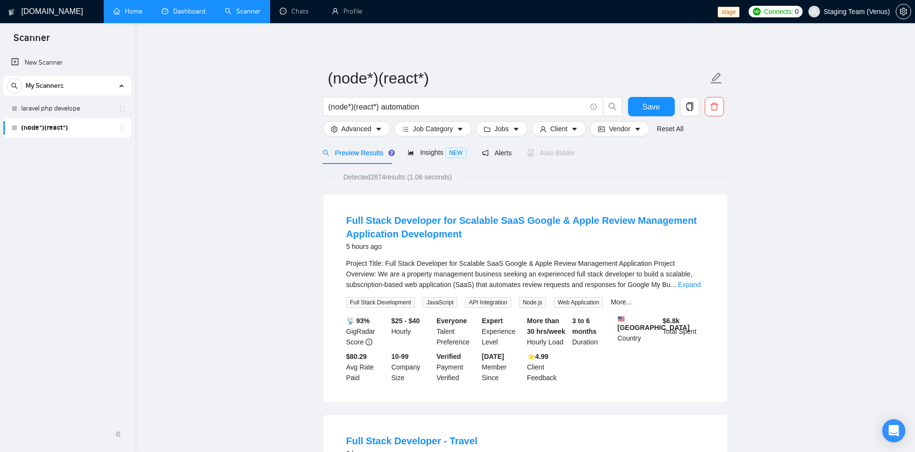
click at [135, 15] on link "Home" at bounding box center [127, 11] width 29 height 8
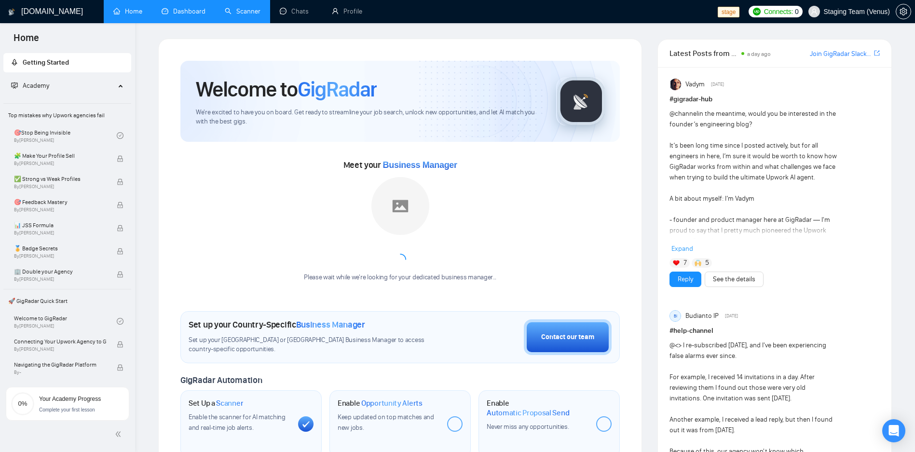
click at [236, 7] on link "Scanner" at bounding box center [243, 11] width 36 height 8
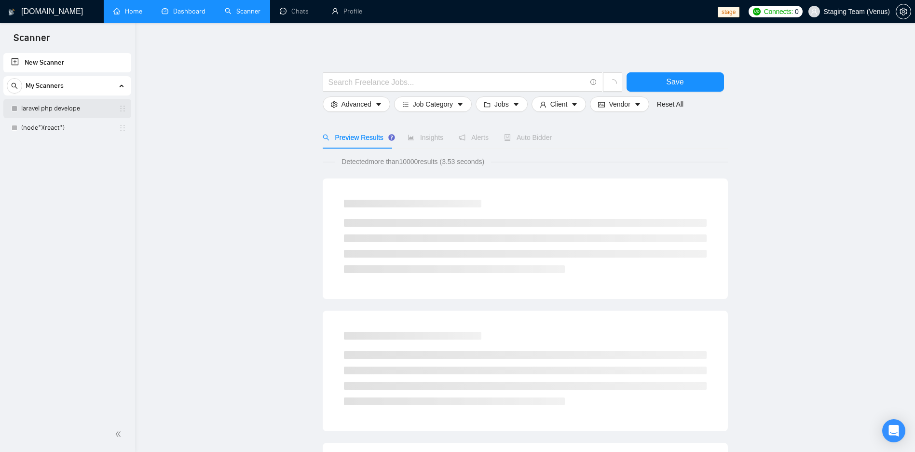
click at [69, 105] on link "laravel php develope" at bounding box center [67, 108] width 92 height 19
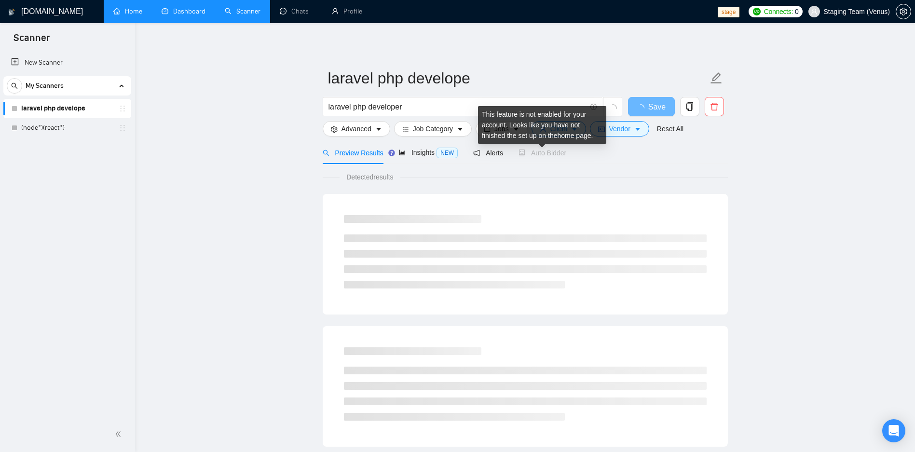
click at [557, 155] on span "Auto Bidder" at bounding box center [542, 153] width 48 height 8
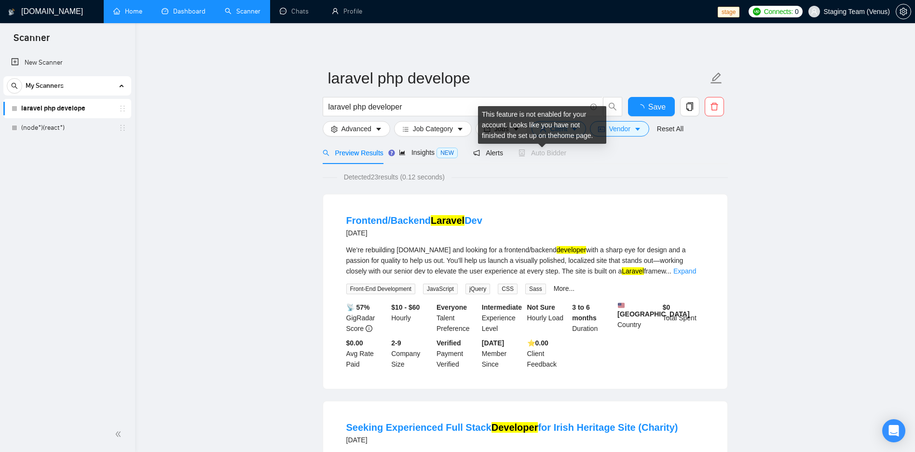
click at [557, 155] on span "Auto Bidder" at bounding box center [542, 153] width 48 height 8
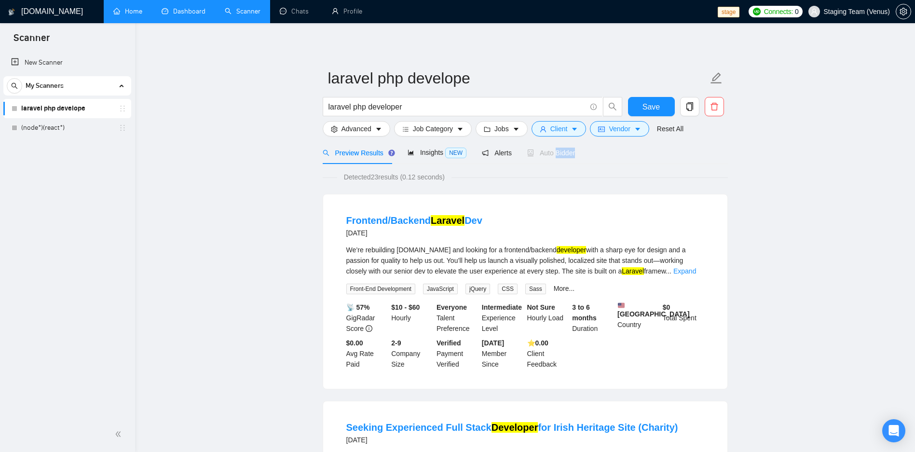
click at [132, 10] on link "Home" at bounding box center [127, 11] width 29 height 8
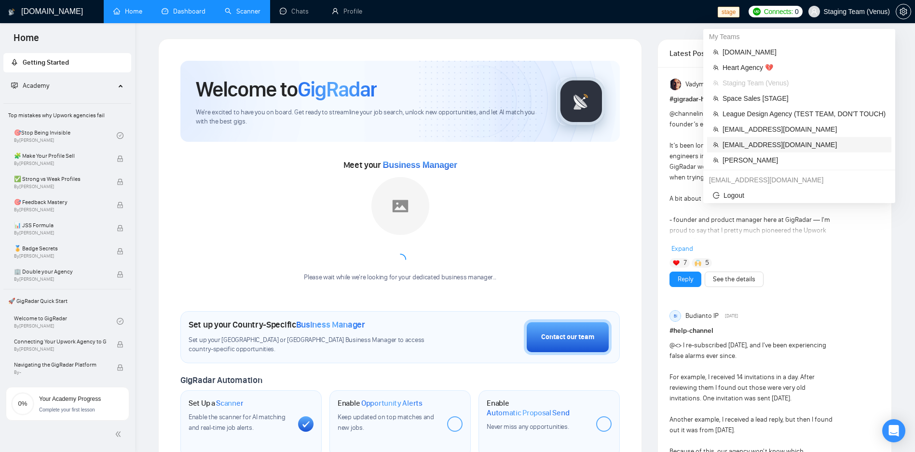
click at [756, 143] on span "[EMAIL_ADDRESS][DOMAIN_NAME]" at bounding box center [803, 144] width 163 height 11
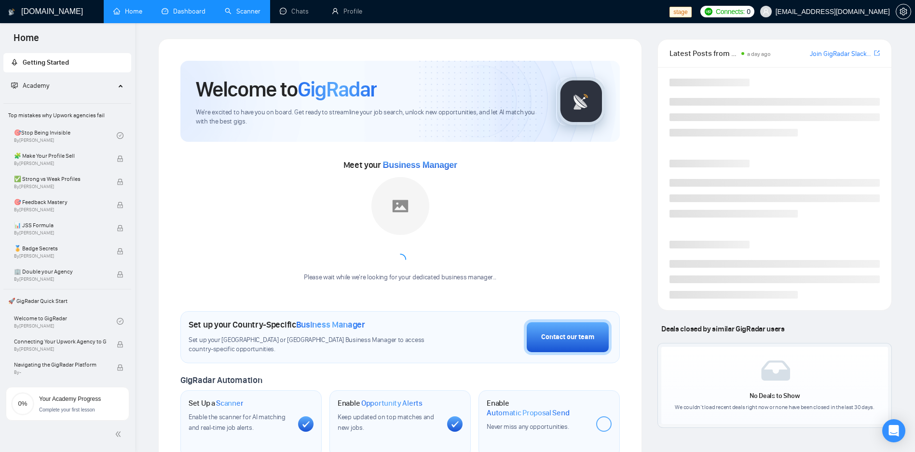
click at [227, 15] on link "Scanner" at bounding box center [243, 11] width 36 height 8
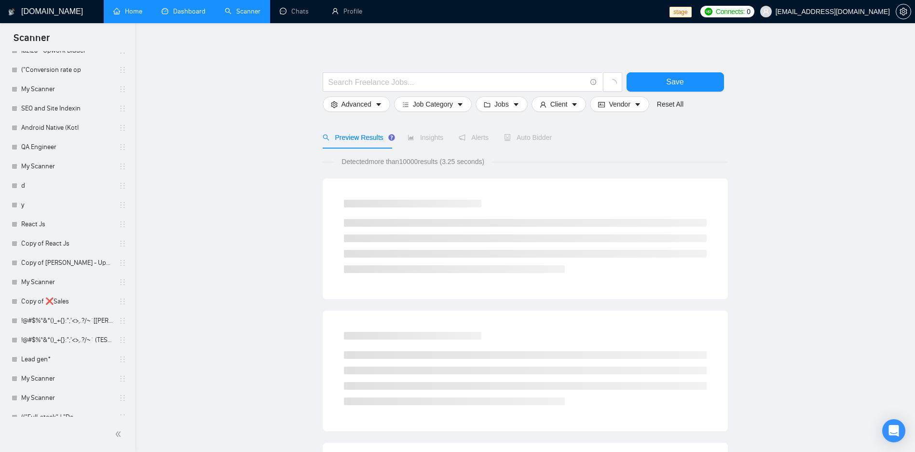
scroll to position [1099, 0]
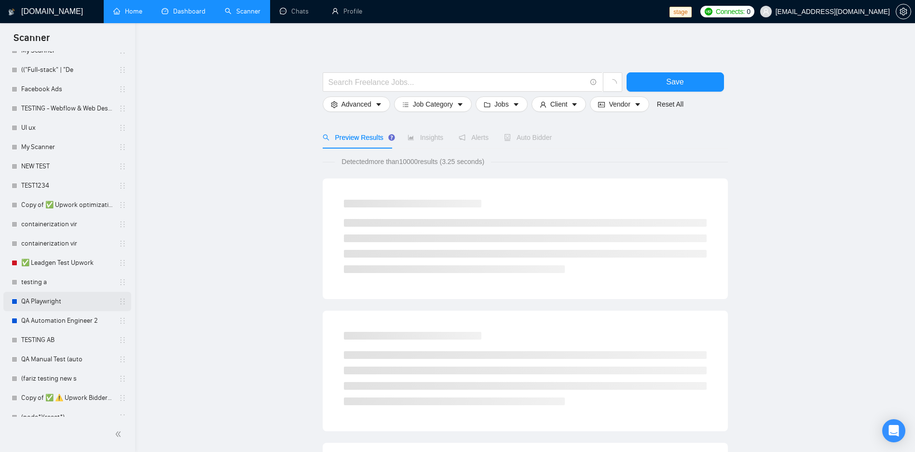
click at [57, 305] on link "QA Playwright" at bounding box center [67, 301] width 92 height 19
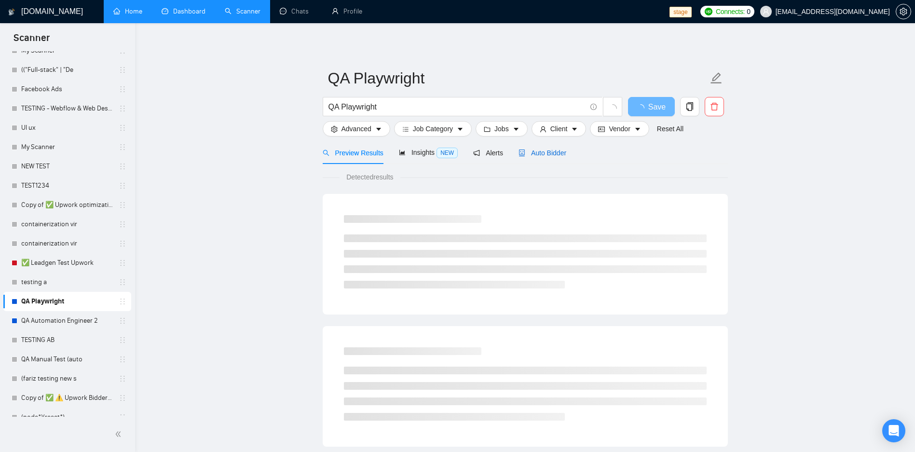
click at [534, 154] on span "Auto Bidder" at bounding box center [542, 153] width 48 height 8
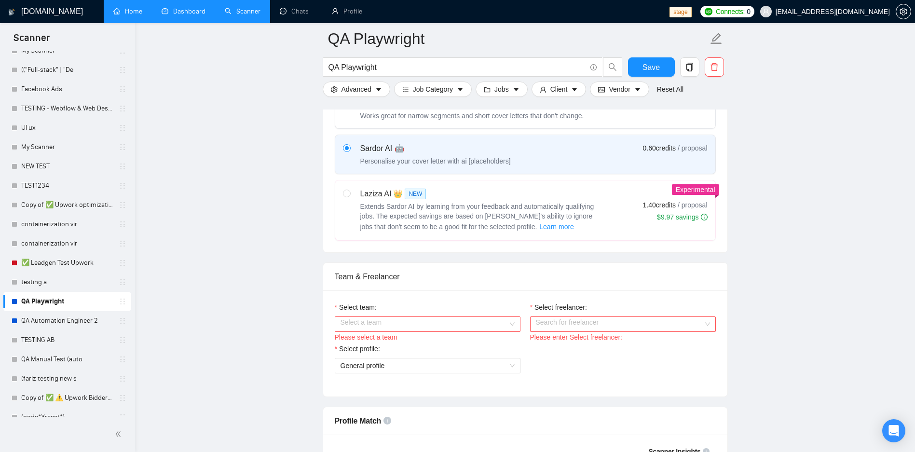
scroll to position [405, 0]
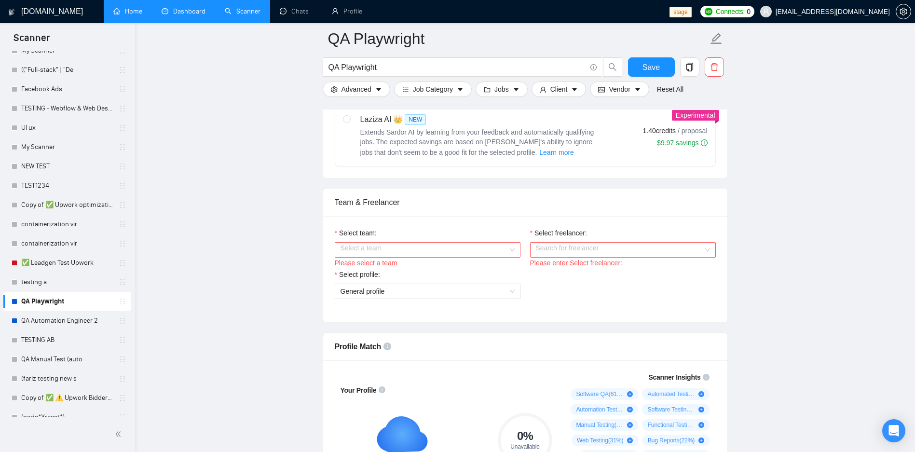
click at [419, 253] on input "Select team:" at bounding box center [423, 250] width 167 height 14
click at [364, 269] on div "WorkWise Agency" at bounding box center [427, 268] width 174 height 11
click at [90, 262] on link "✅ Leadgen Test Upwork" at bounding box center [67, 262] width 92 height 19
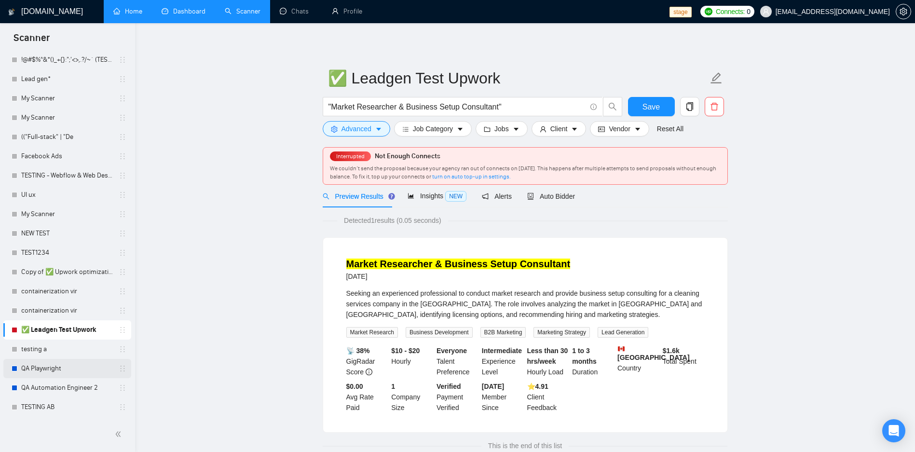
scroll to position [1167, 0]
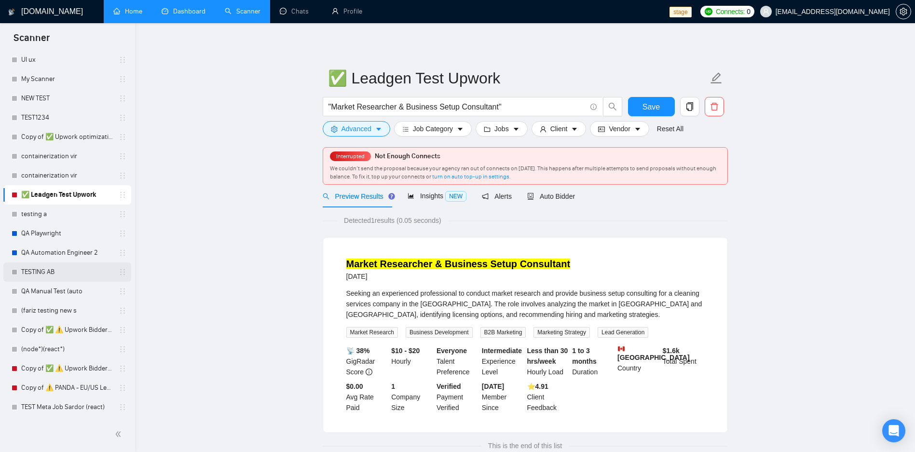
click at [64, 263] on link "TESTING AB" at bounding box center [67, 271] width 92 height 19
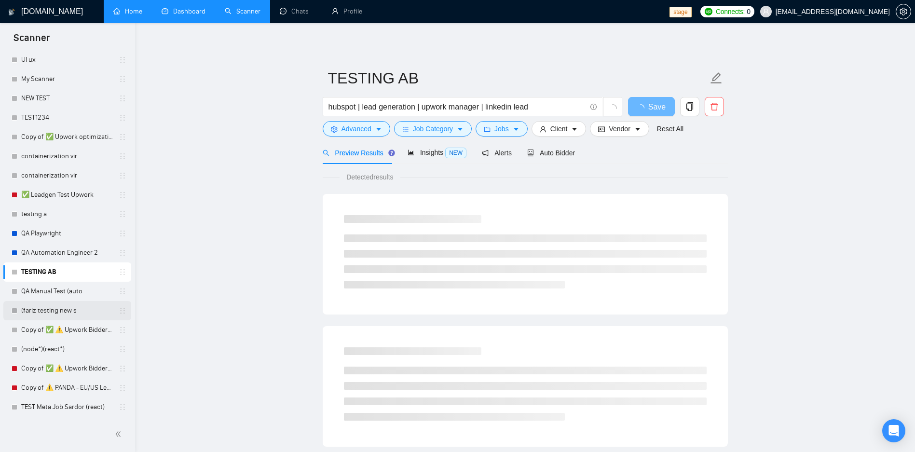
click at [45, 311] on link "(fariz testing new s" at bounding box center [67, 310] width 92 height 19
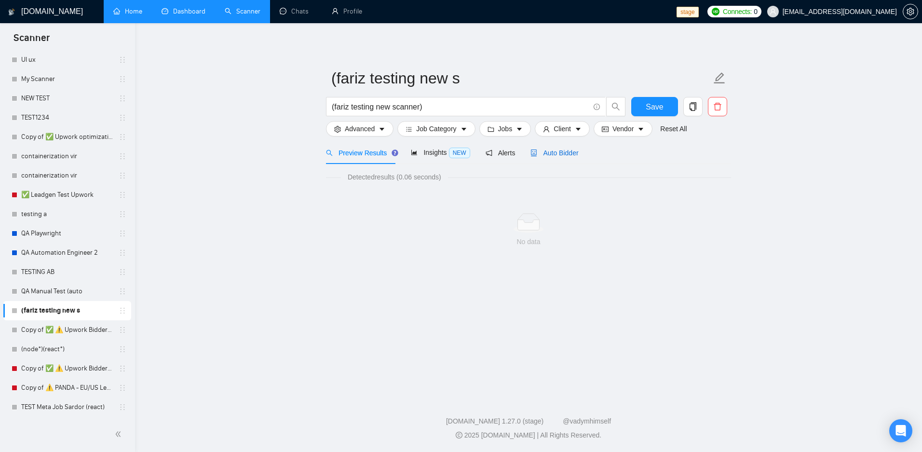
click at [552, 153] on span "Auto Bidder" at bounding box center [554, 153] width 48 height 8
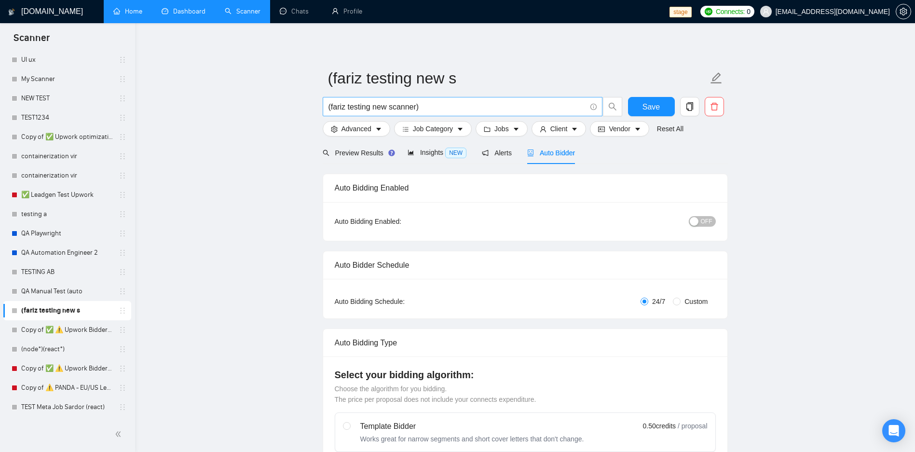
click at [372, 106] on input "(fariz testing new scanner)" at bounding box center [456, 107] width 257 height 12
click at [47, 243] on link "QA Automation Engineer 2" at bounding box center [67, 252] width 92 height 19
click at [77, 236] on link "QA Playwright" at bounding box center [67, 233] width 92 height 19
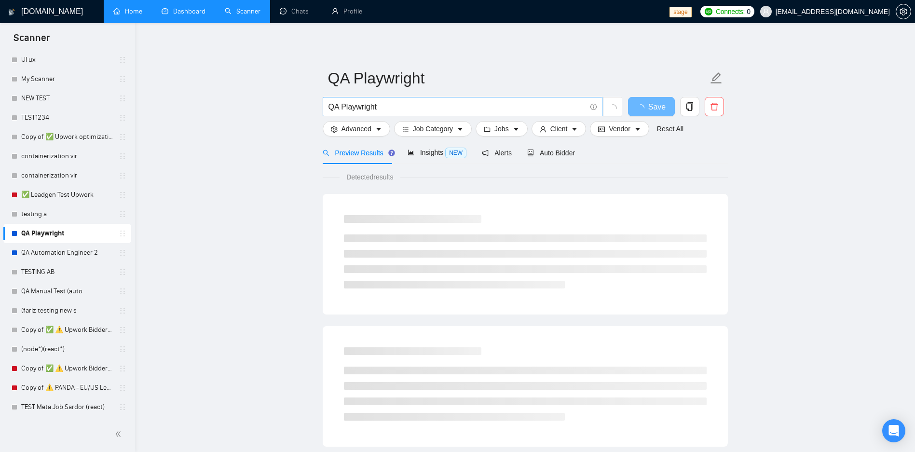
click at [405, 105] on input "QA Playwright" at bounding box center [456, 107] width 257 height 12
click at [57, 310] on link "(fariz testing new s" at bounding box center [67, 310] width 92 height 19
click at [391, 105] on input "(fariz testing new scanner)" at bounding box center [456, 107] width 257 height 12
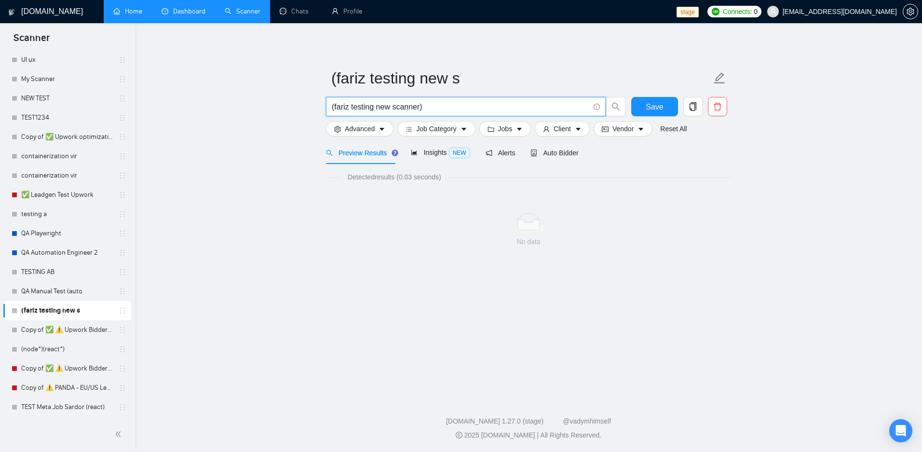
paste input "QA Playwright"
type input "QA Playwright"
click at [638, 111] on button "Save" at bounding box center [654, 106] width 47 height 19
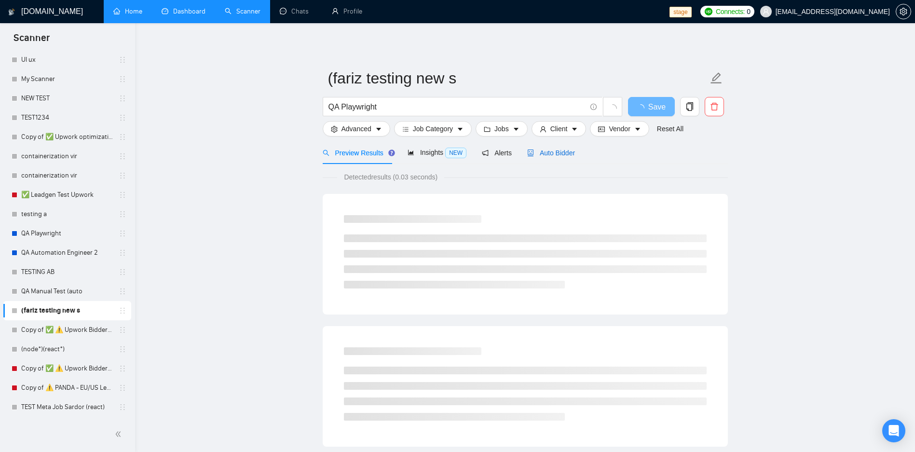
click at [551, 152] on span "Auto Bidder" at bounding box center [551, 153] width 48 height 8
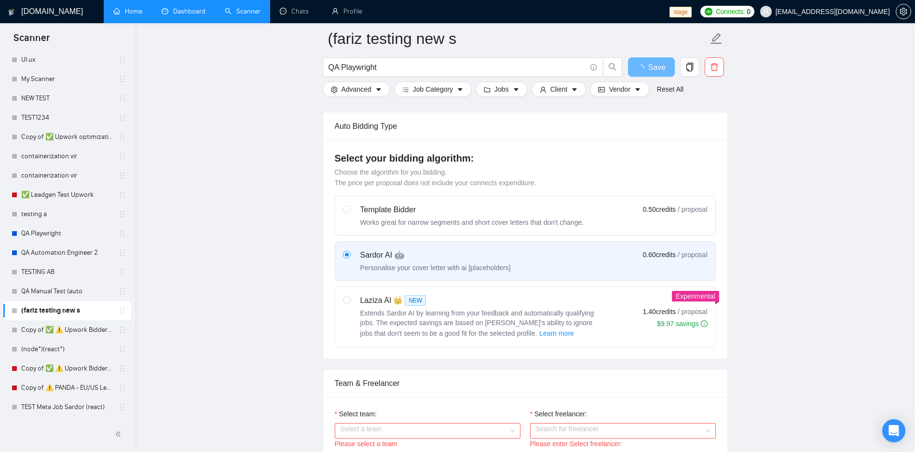
scroll to position [231, 0]
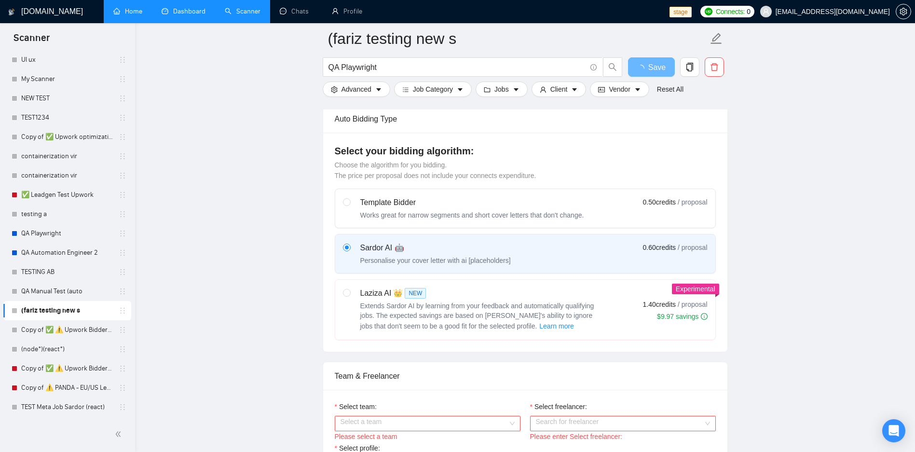
click at [369, 288] on div "Laziza AI 👑 NEW" at bounding box center [480, 293] width 241 height 12
click at [350, 289] on input "radio" at bounding box center [346, 292] width 7 height 7
radio input "true"
radio input "false"
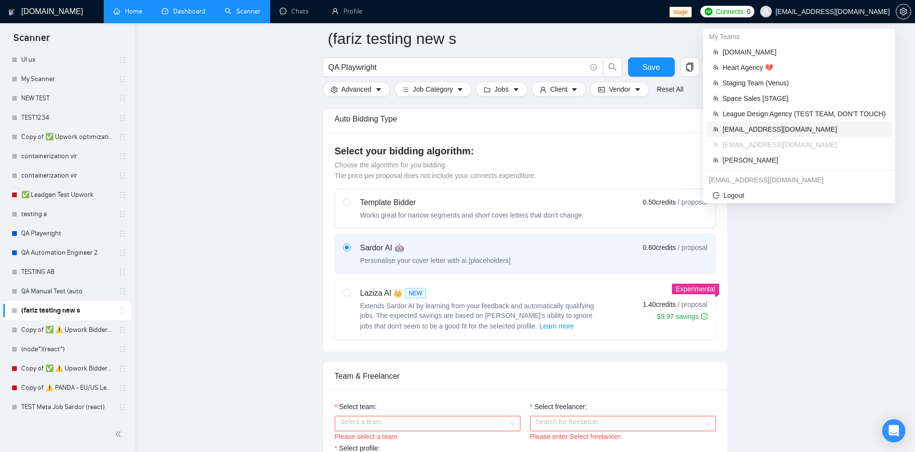
click at [766, 133] on span "[EMAIL_ADDRESS][DOMAIN_NAME]" at bounding box center [803, 129] width 163 height 11
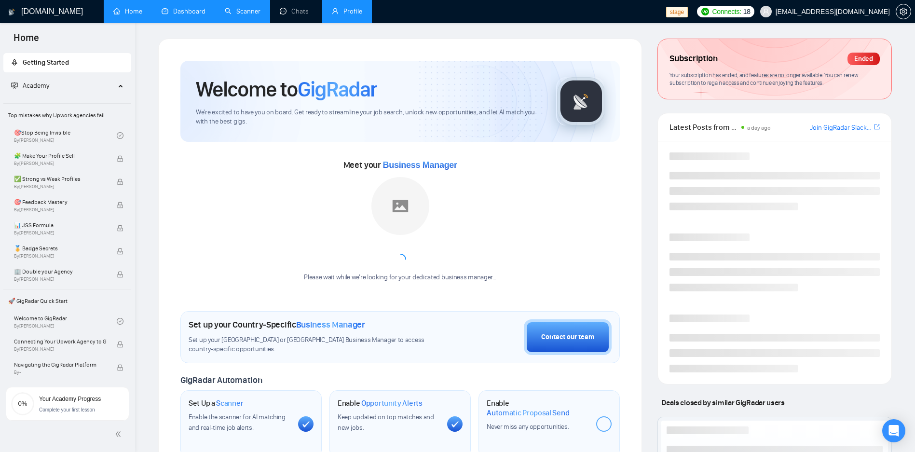
click at [332, 11] on link "Profile" at bounding box center [347, 11] width 30 height 8
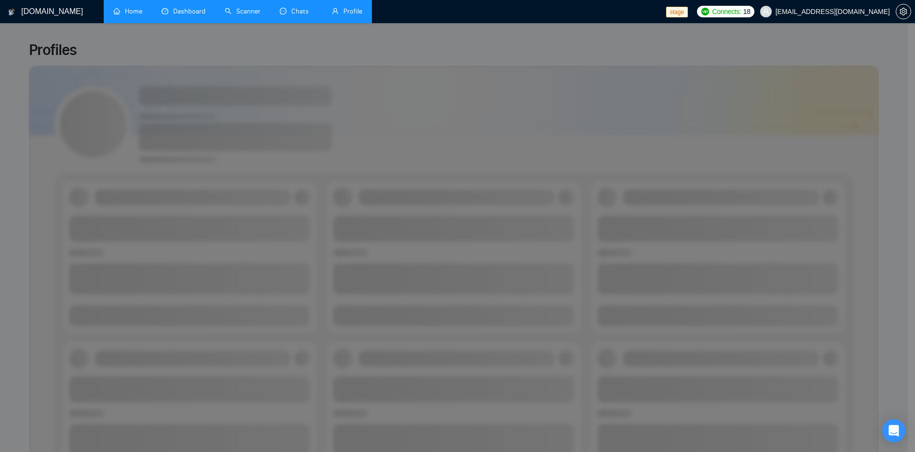
click at [292, 13] on link "Chats" at bounding box center [296, 11] width 33 height 8
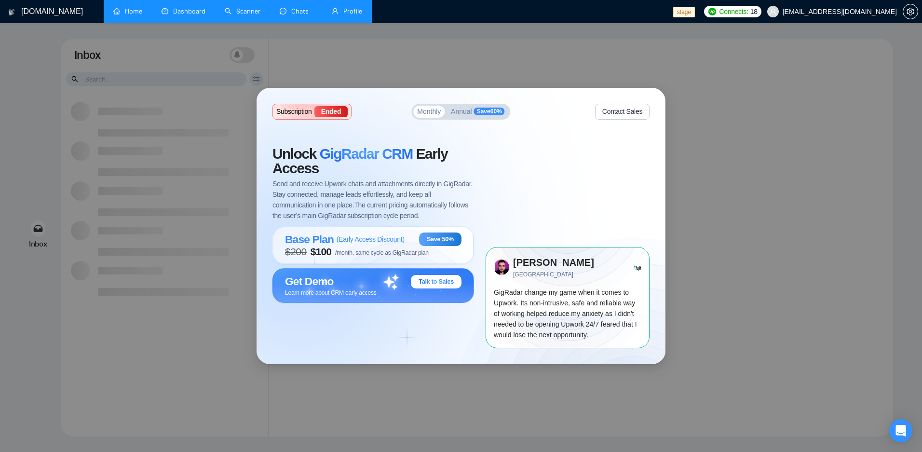
click at [227, 13] on link "Scanner" at bounding box center [243, 11] width 36 height 8
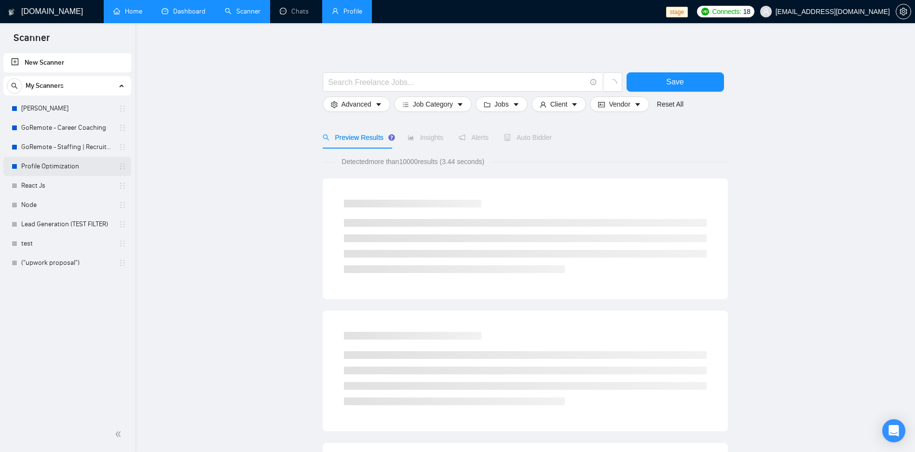
click at [70, 164] on link "Profile Optimization" at bounding box center [67, 166] width 92 height 19
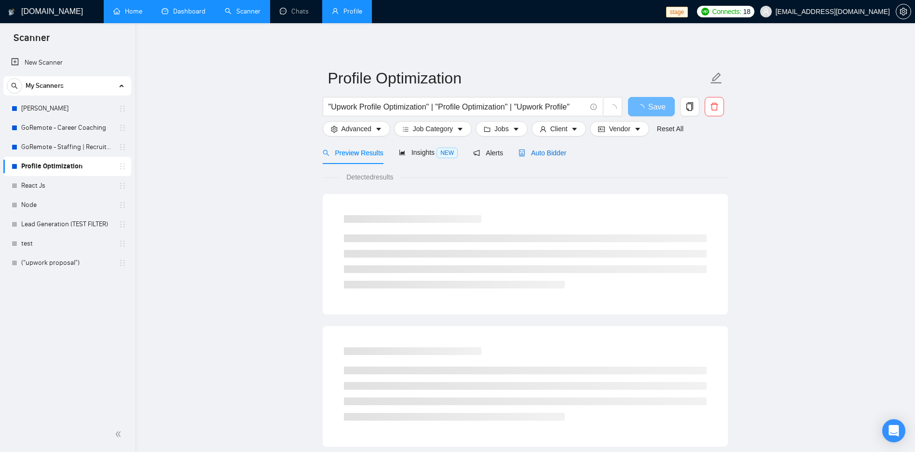
click at [543, 151] on span "Auto Bidder" at bounding box center [542, 153] width 48 height 8
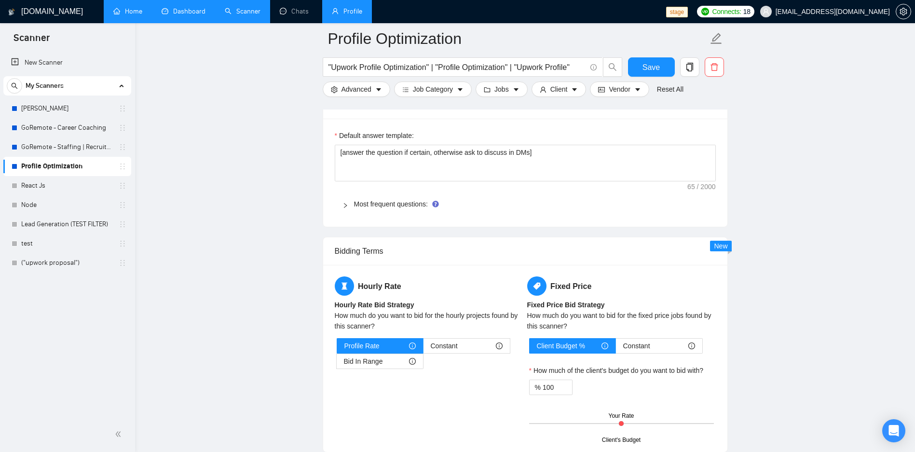
scroll to position [1144, 0]
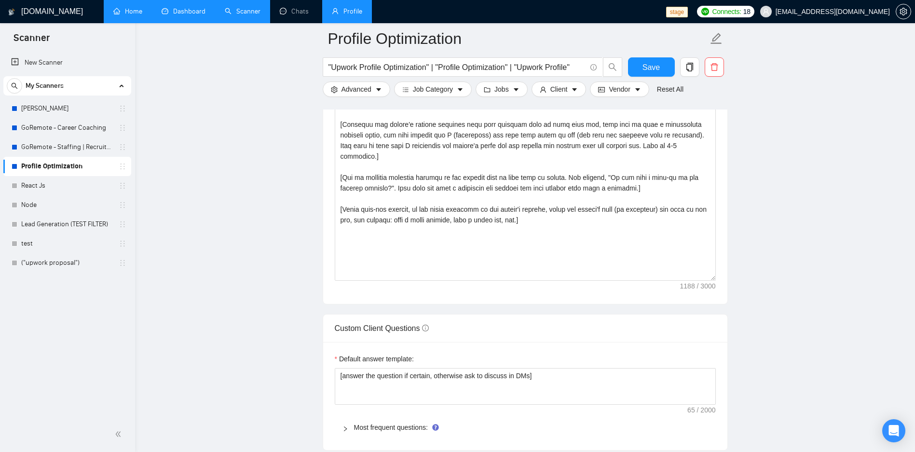
click at [196, 13] on link "Dashboard" at bounding box center [184, 11] width 44 height 8
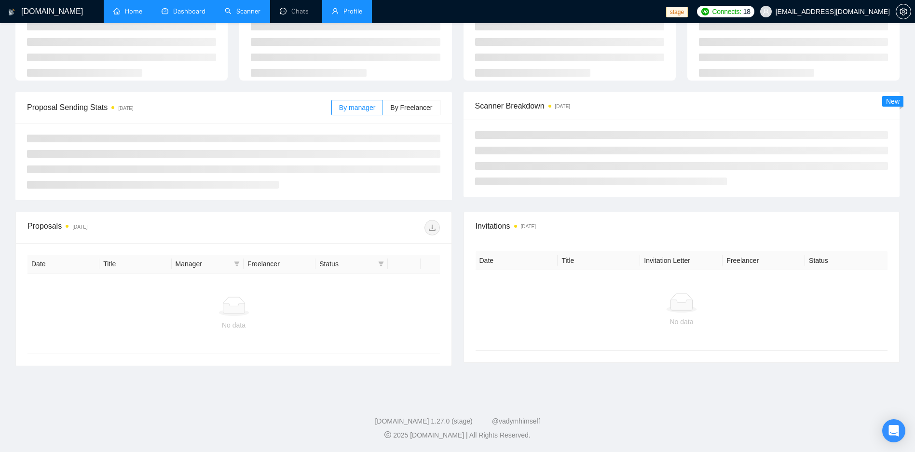
scroll to position [57, 0]
click at [255, 15] on link "Scanner" at bounding box center [243, 11] width 36 height 8
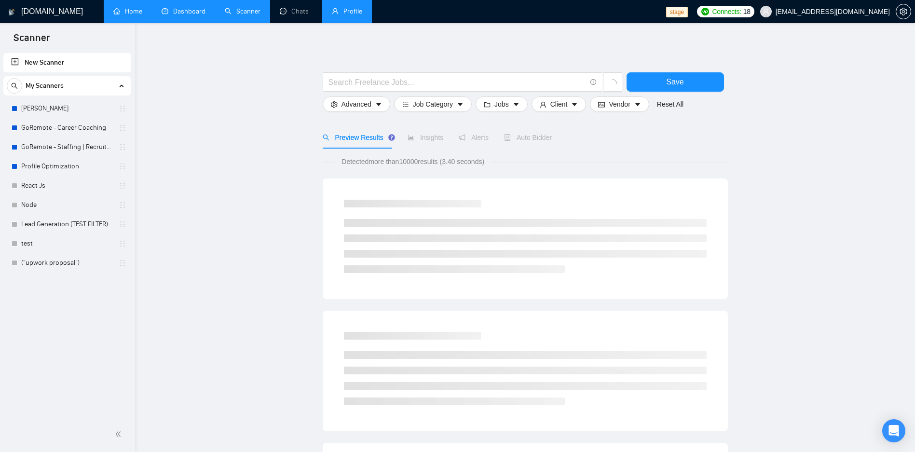
click at [880, 16] on span "[EMAIL_ADDRESS][DOMAIN_NAME]" at bounding box center [824, 11] width 141 height 31
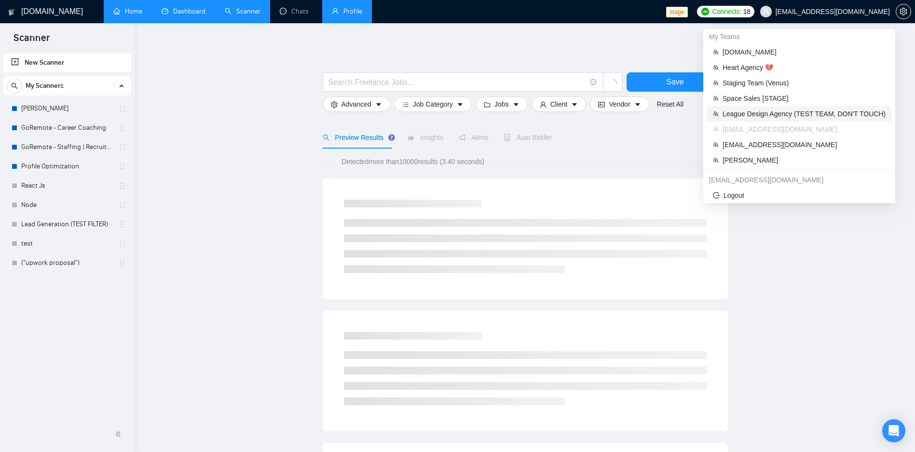
click at [785, 112] on span "League Design Agency (TEST TEAM, DON'T TOUCH)" at bounding box center [803, 113] width 163 height 11
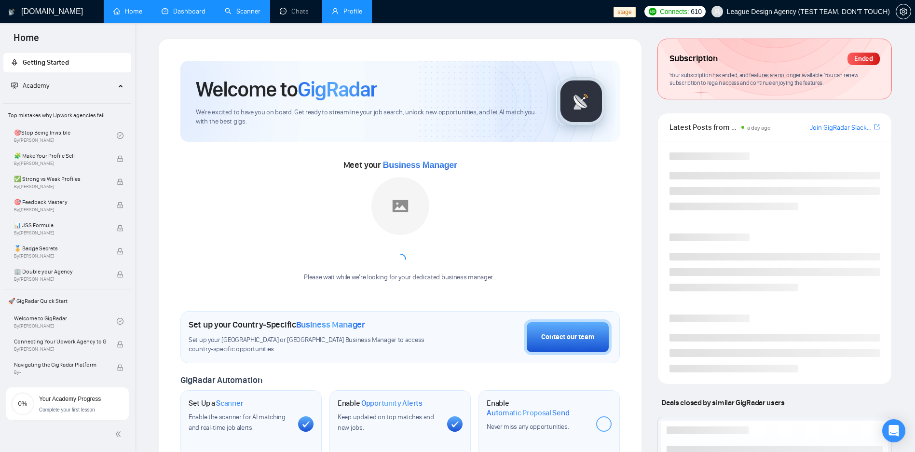
click at [854, 12] on span "League Design Agency (TEST TEAM, DON'T TOUCH)" at bounding box center [808, 12] width 163 height 0
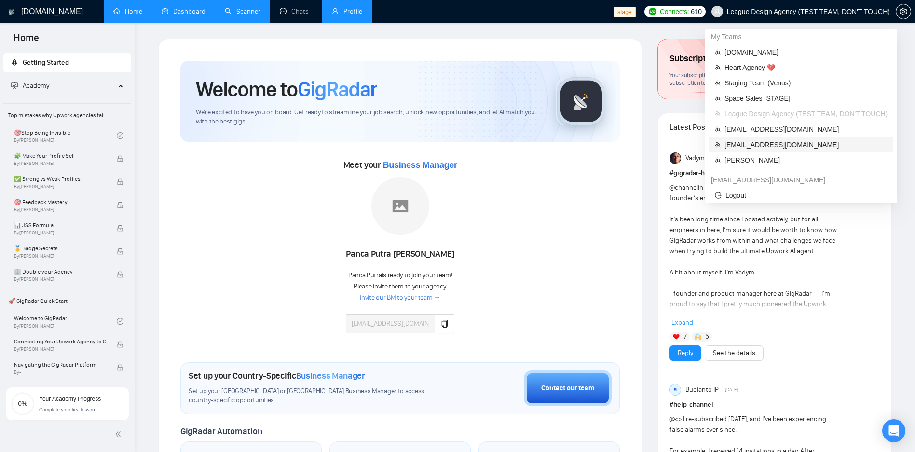
click at [742, 150] on li "[EMAIL_ADDRESS][DOMAIN_NAME]" at bounding box center [801, 144] width 184 height 15
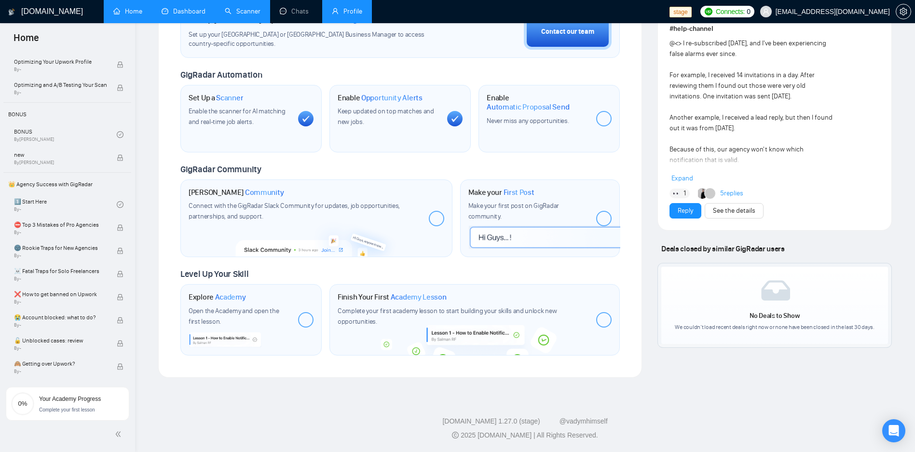
scroll to position [2, 0]
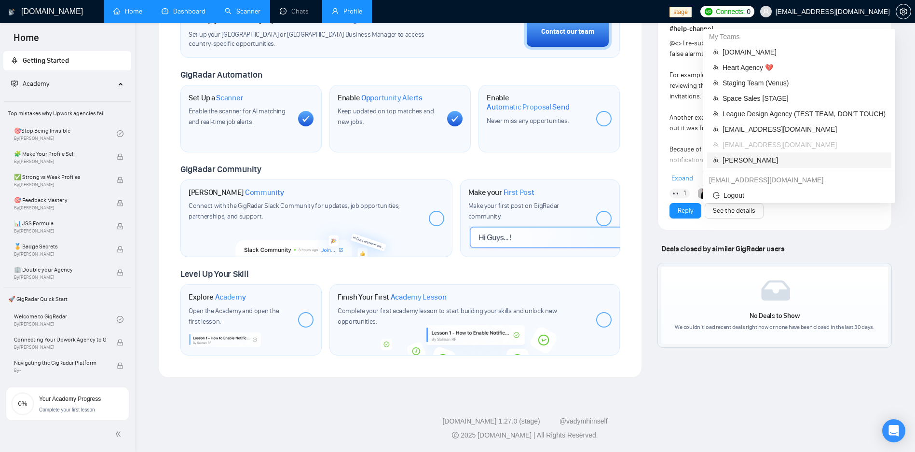
click at [750, 159] on span "[PERSON_NAME]" at bounding box center [803, 160] width 163 height 11
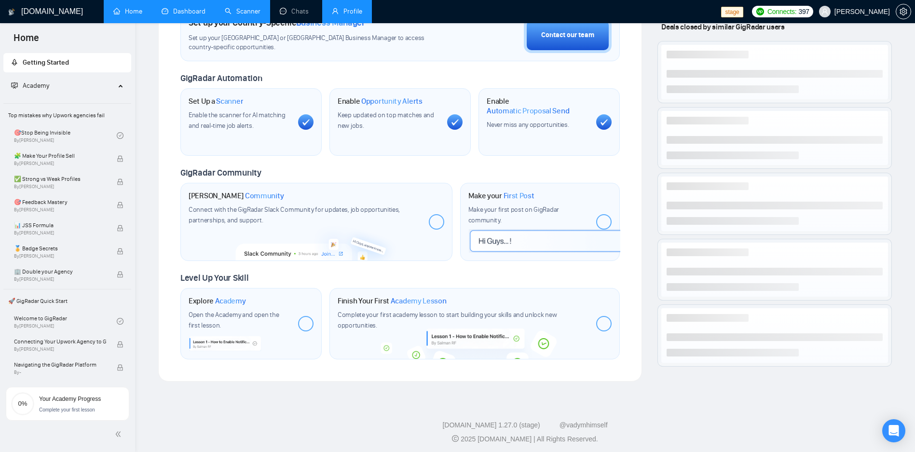
scroll to position [55, 0]
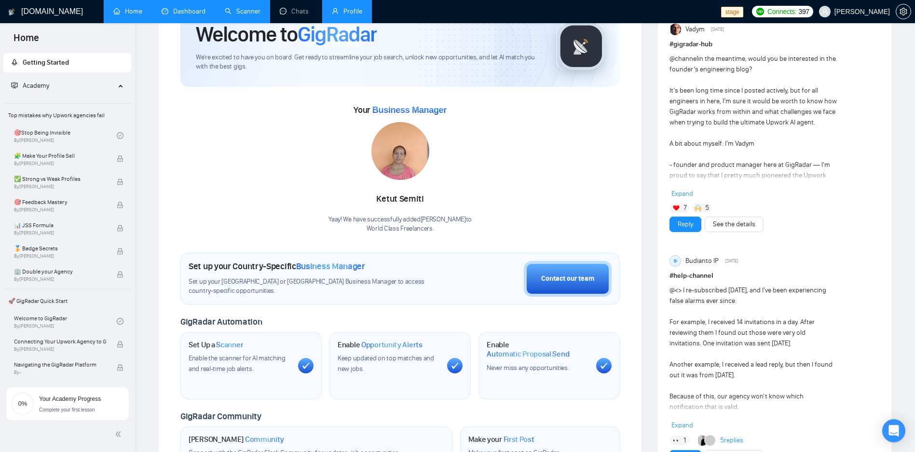
click at [242, 8] on link "Scanner" at bounding box center [243, 11] width 36 height 8
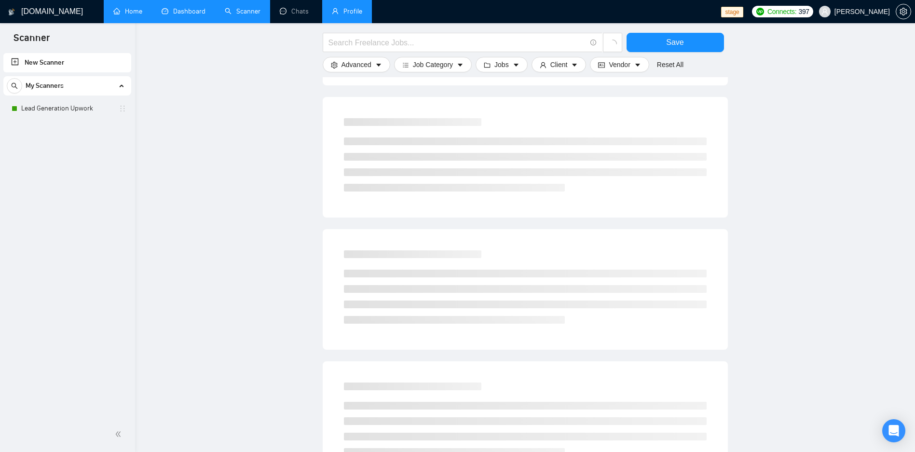
scroll to position [347, 0]
click at [49, 110] on link "Lead Generation Upwork" at bounding box center [67, 108] width 92 height 19
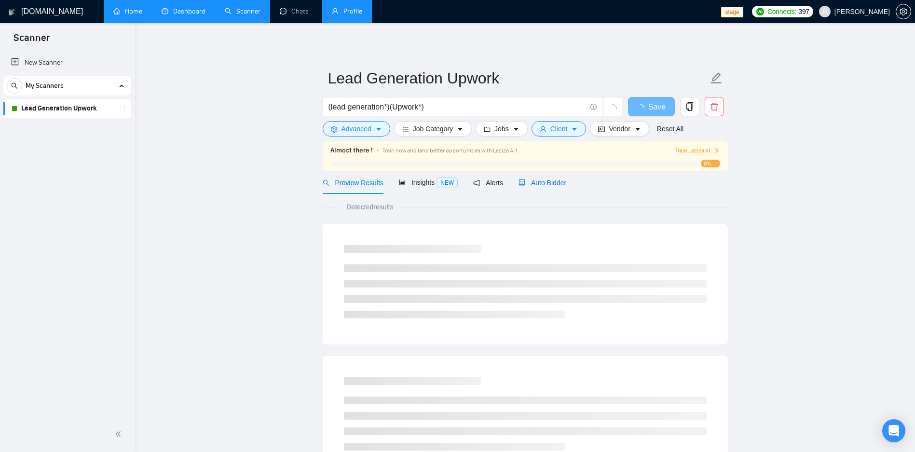
click at [535, 184] on span "Auto Bidder" at bounding box center [542, 183] width 48 height 8
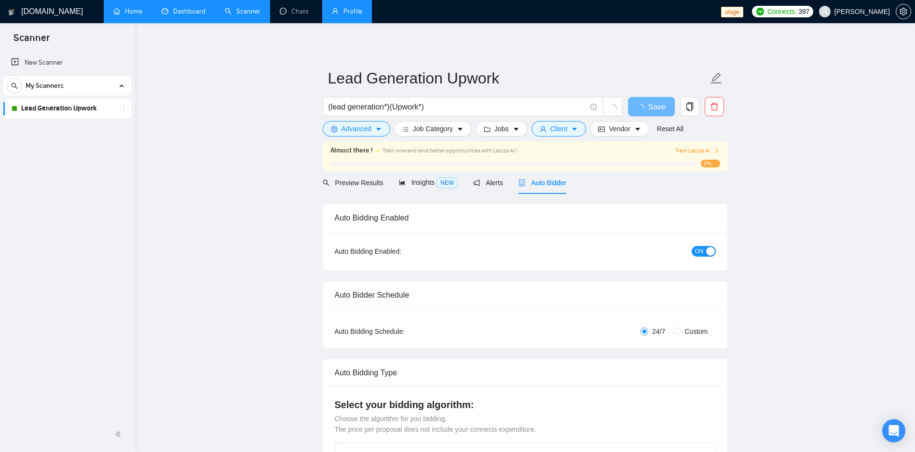
radio input "false"
radio input "true"
checkbox input "true"
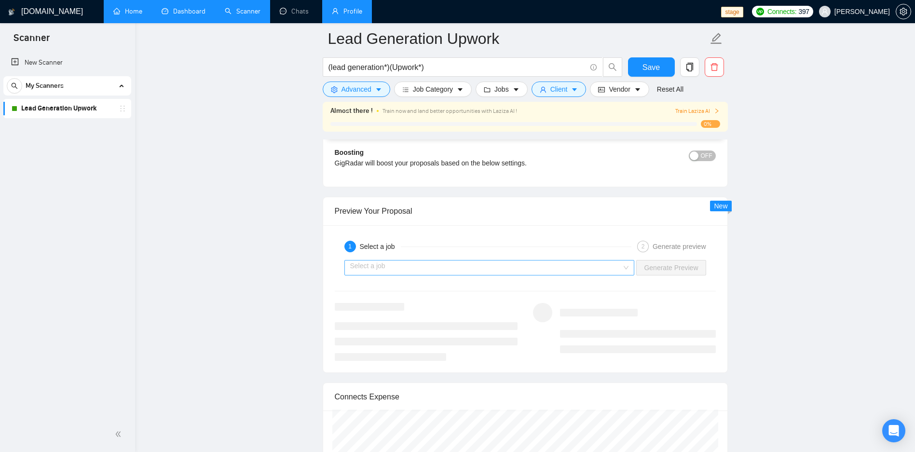
scroll to position [2083, 0]
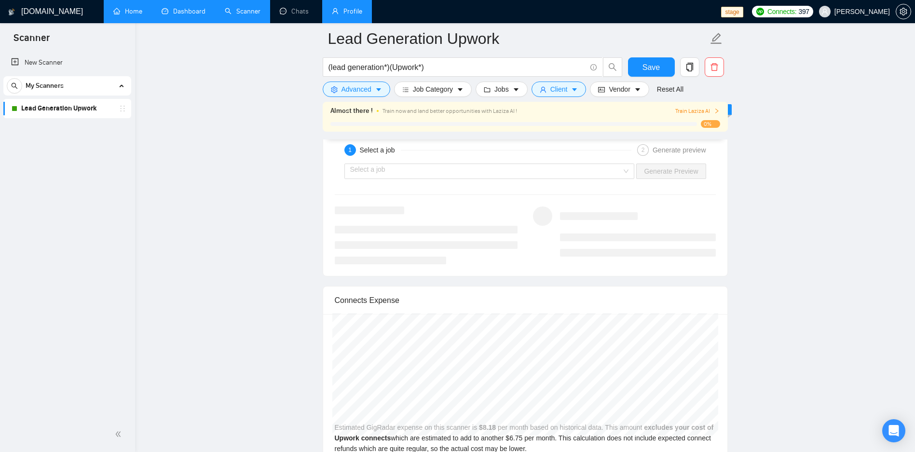
click at [506, 185] on div "1 Select a job 2 Generate preview Select a job Generate Preview" at bounding box center [525, 202] width 404 height 147
click at [507, 184] on div "1 Select a job 2 Generate preview Select a job Generate Preview" at bounding box center [525, 202] width 404 height 147
click at [488, 174] on input "search" at bounding box center [486, 171] width 272 height 14
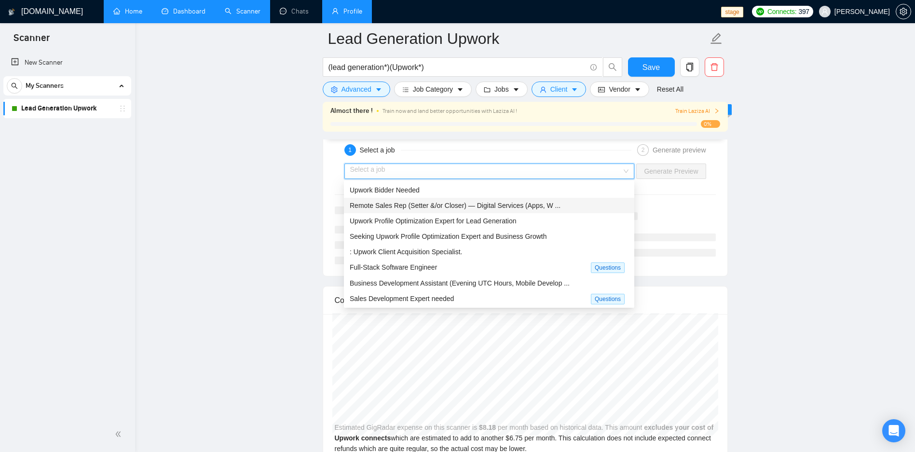
click at [435, 202] on span "Remote Sales Rep (Setter &/or Closer) — Digital Services (Apps, W ..." at bounding box center [455, 206] width 211 height 8
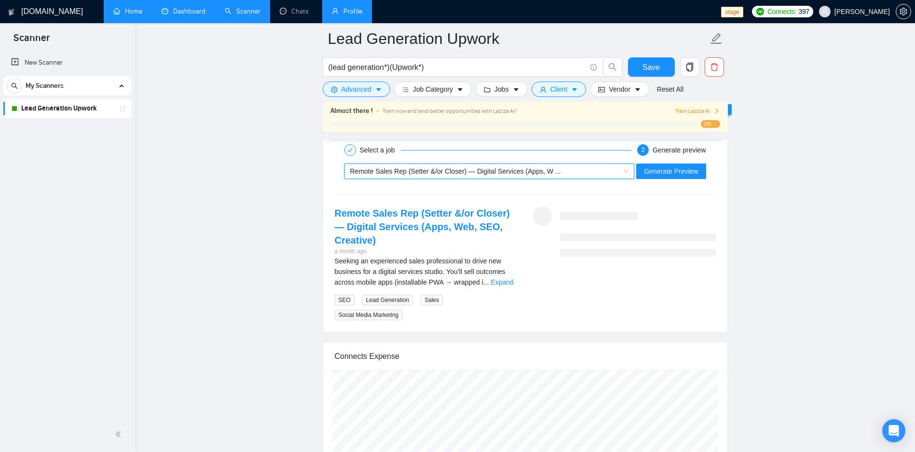
drag, startPoint x: 824, startPoint y: 215, endPoint x: 761, endPoint y: 212, distance: 62.3
click at [684, 166] on span "Generate Preview" at bounding box center [671, 171] width 54 height 11
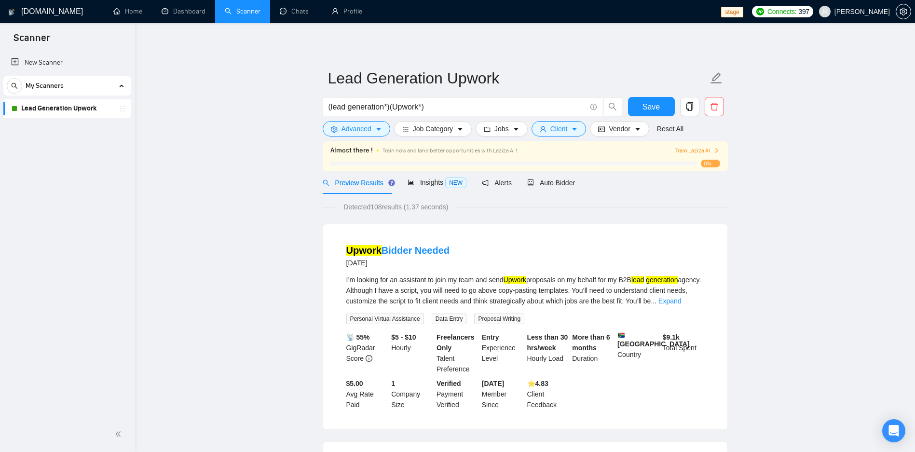
click at [451, 109] on input "(lead generation*)(Upwork*)" at bounding box center [456, 107] width 257 height 12
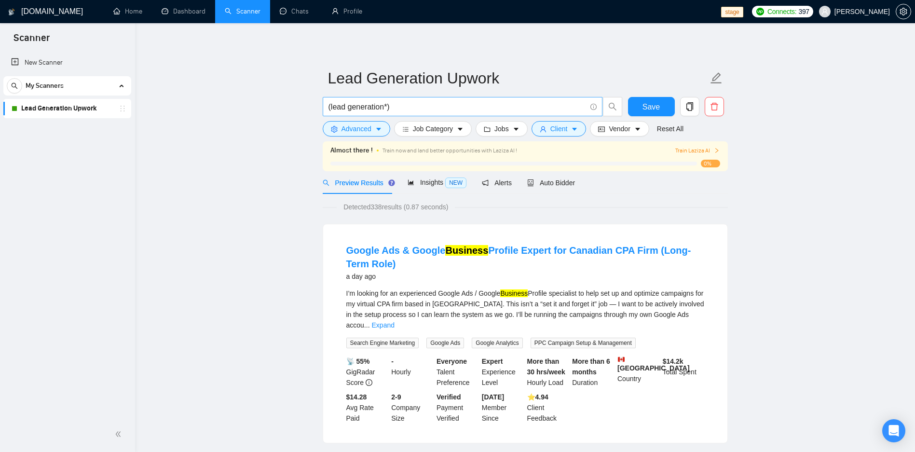
click at [408, 108] on input "(lead generation*)" at bounding box center [456, 107] width 257 height 12
click at [391, 104] on input "(lead generation*)(Upwork*)" at bounding box center [456, 107] width 257 height 12
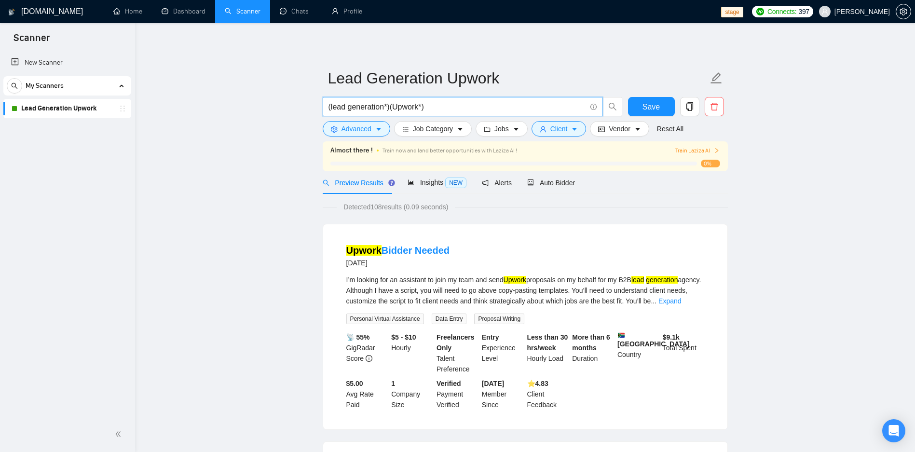
click at [372, 105] on input "(lead generation*)(Upwork*)" at bounding box center [456, 107] width 257 height 12
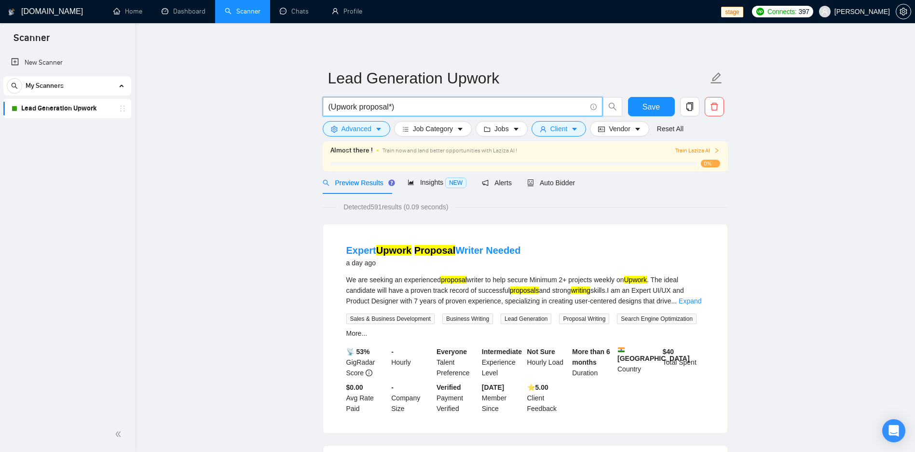
type input "(Upwork proposal*)"
click at [400, 112] on input "(Upwork proposal*)" at bounding box center [456, 107] width 257 height 12
click at [465, 103] on input "(Upwork proposal*)" at bounding box center [456, 107] width 257 height 12
click at [862, 12] on span "[PERSON_NAME]" at bounding box center [861, 12] width 55 height 0
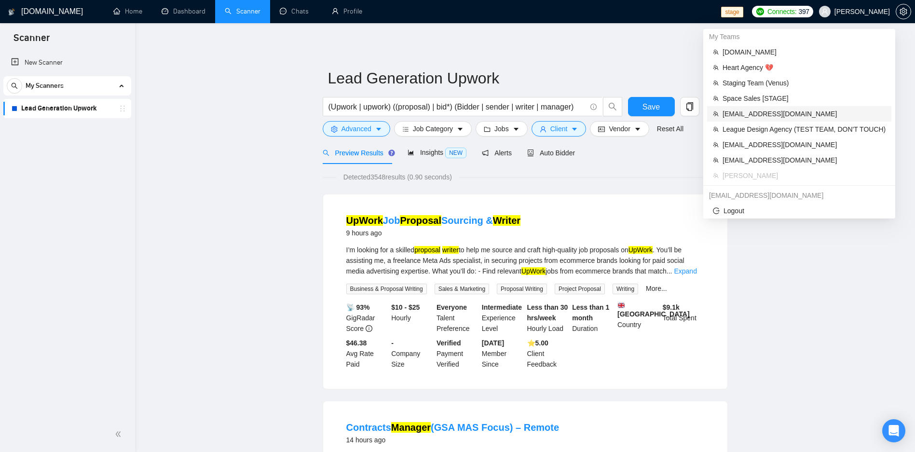
click at [794, 118] on span "[EMAIL_ADDRESS][DOMAIN_NAME]" at bounding box center [803, 113] width 163 height 11
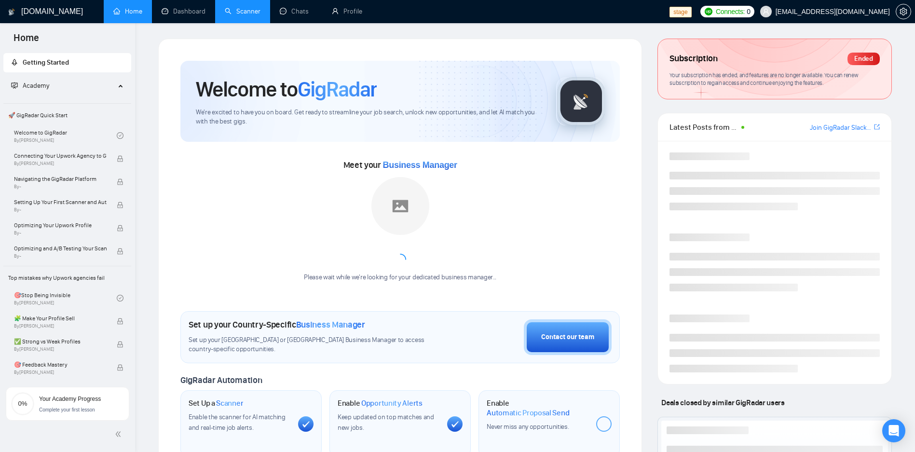
click at [257, 14] on link "Scanner" at bounding box center [243, 11] width 36 height 8
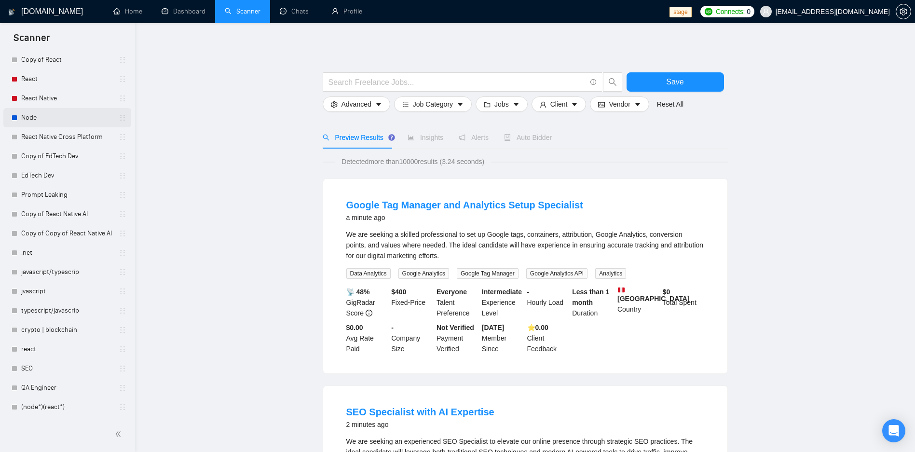
click at [69, 120] on link "Node" at bounding box center [67, 117] width 92 height 19
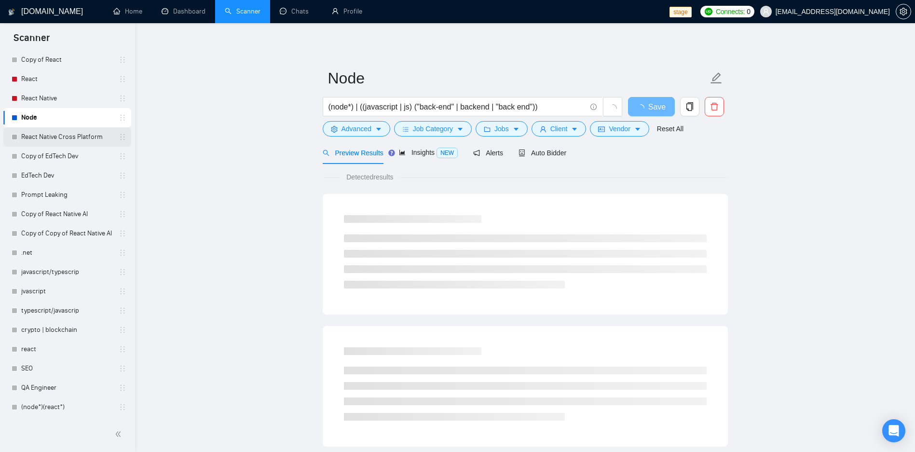
click at [51, 144] on link "React Native Cross Platform" at bounding box center [67, 136] width 92 height 19
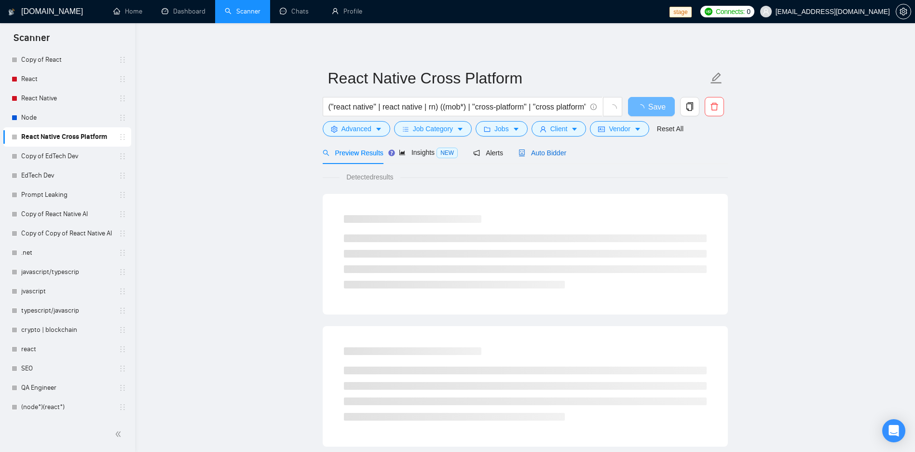
click at [545, 154] on span "Auto Bidder" at bounding box center [542, 153] width 48 height 8
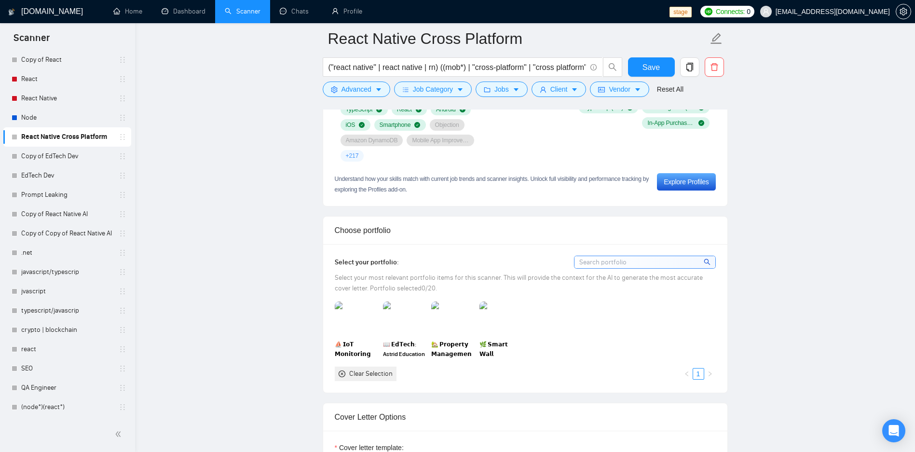
scroll to position [437, 0]
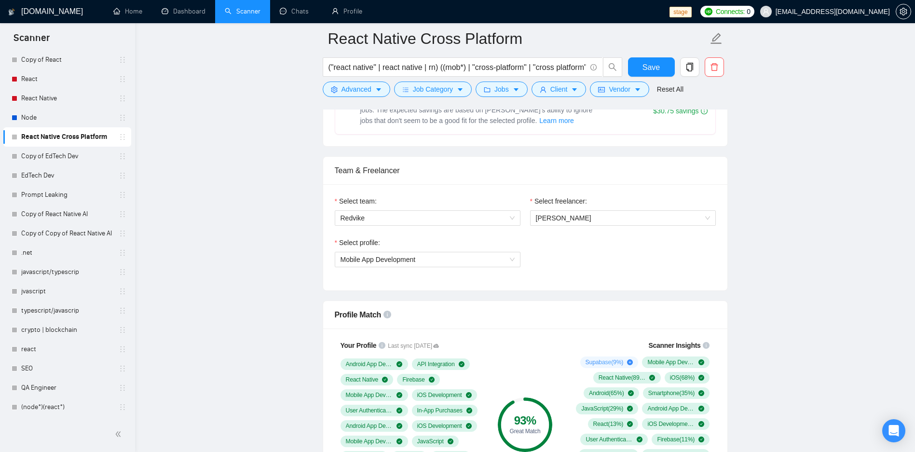
click at [590, 202] on div "Select freelancer:" at bounding box center [623, 203] width 186 height 14
click at [582, 211] on span "[PERSON_NAME]" at bounding box center [623, 218] width 174 height 14
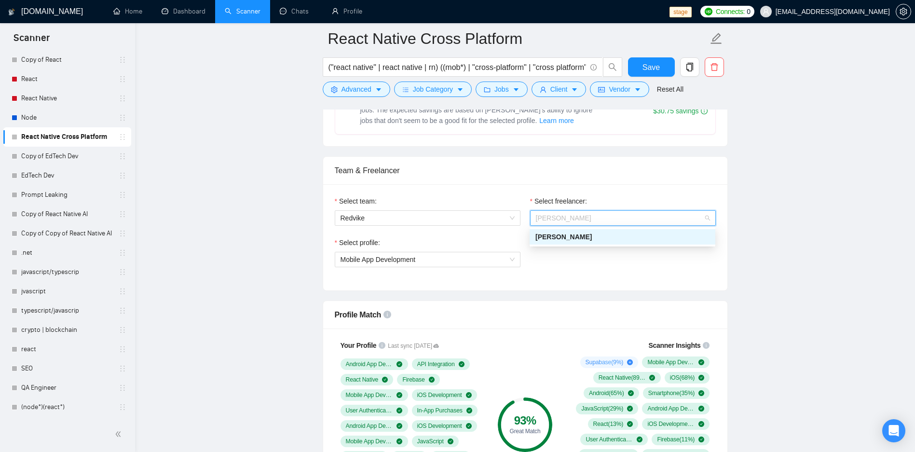
click at [589, 219] on span "[PERSON_NAME]" at bounding box center [623, 218] width 174 height 14
click at [480, 211] on span "Redvike" at bounding box center [427, 218] width 174 height 14
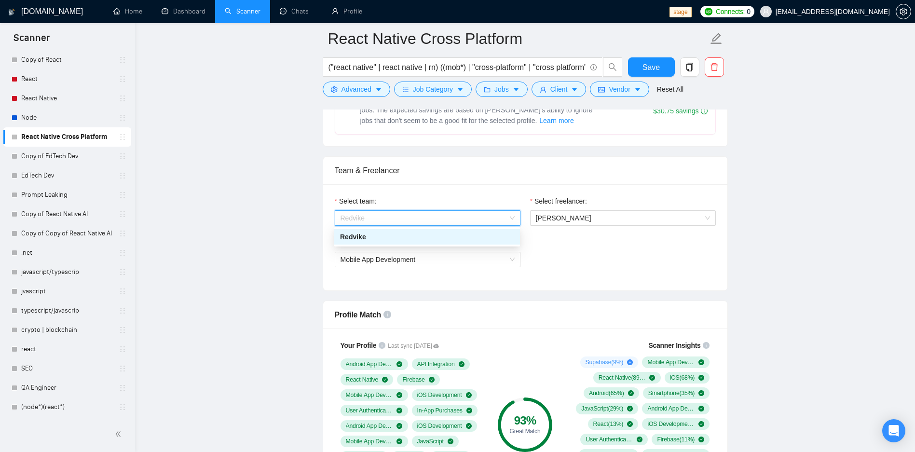
click at [474, 219] on span "Redvike" at bounding box center [427, 218] width 174 height 14
click at [576, 202] on label "Select freelancer:" at bounding box center [558, 201] width 57 height 11
click at [576, 211] on input "Select freelancer:" at bounding box center [619, 218] width 167 height 14
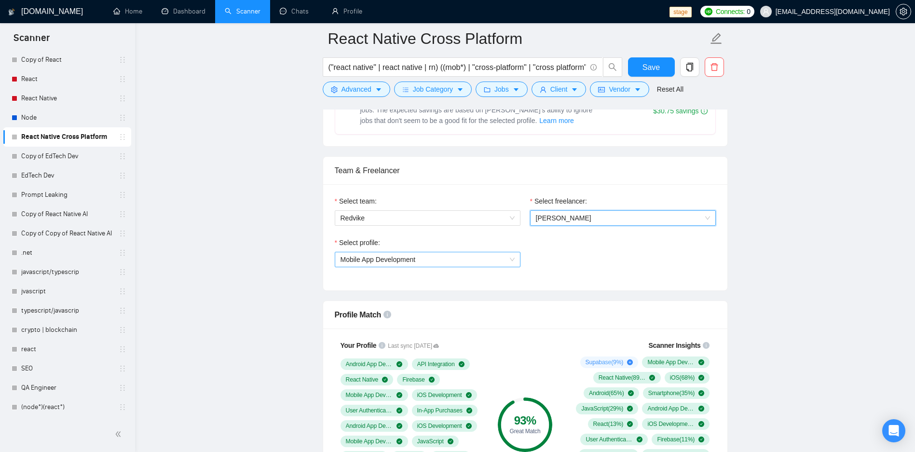
click at [455, 253] on span "Mobile App Development" at bounding box center [427, 259] width 174 height 14
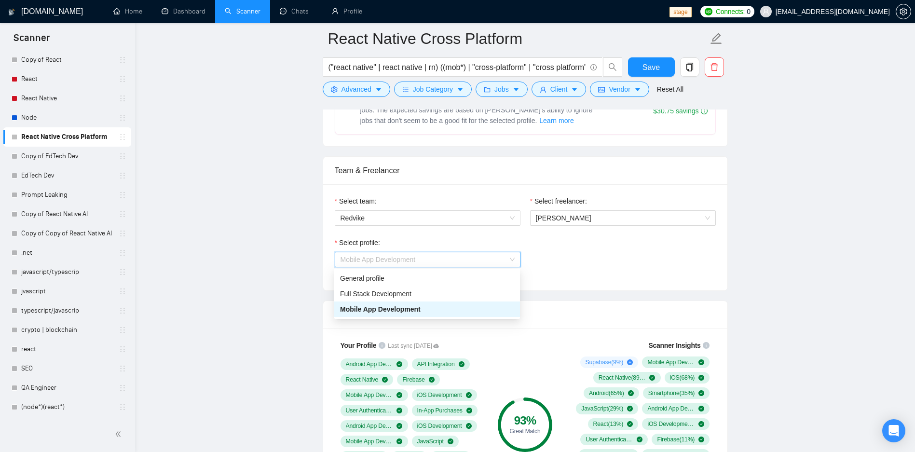
click at [463, 253] on span "Mobile App Development" at bounding box center [427, 259] width 174 height 14
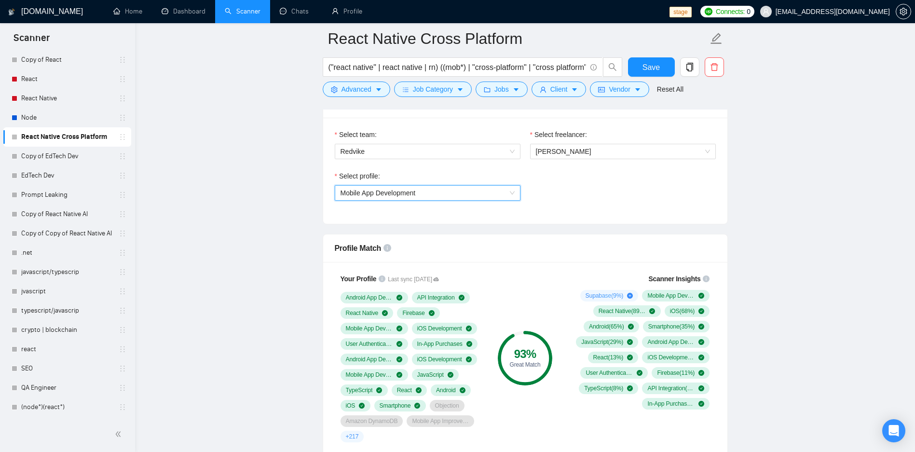
scroll to position [553, 0]
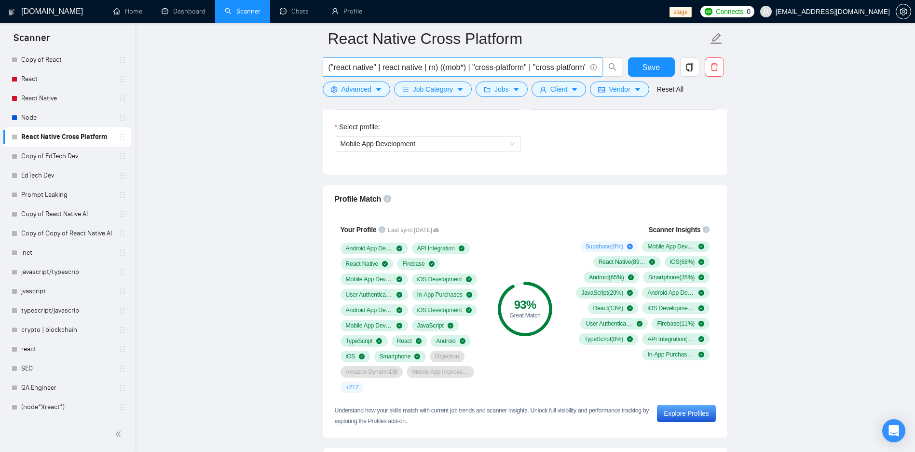
click at [493, 67] on input "("react native" | react native | rn) ((mob*) | "cross-platform" | "cross platfo…" at bounding box center [456, 67] width 257 height 12
paste input "iOS | \"iOS Developer\") (\"Mobile developer\" | \"Mobile Development\" | \"Mob…"
type input "(iOS | \"iOS Developer\") (\"Mobile developer\" | \"Mobile Development\" | \"Mo…"
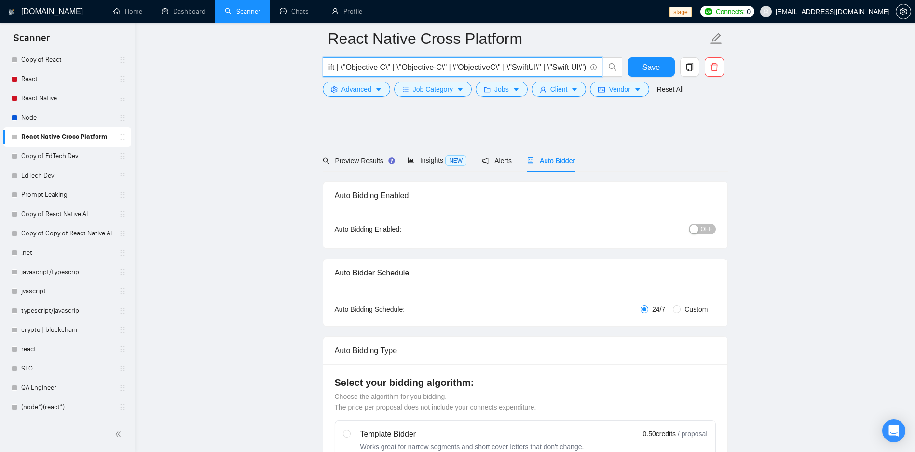
scroll to position [463, 0]
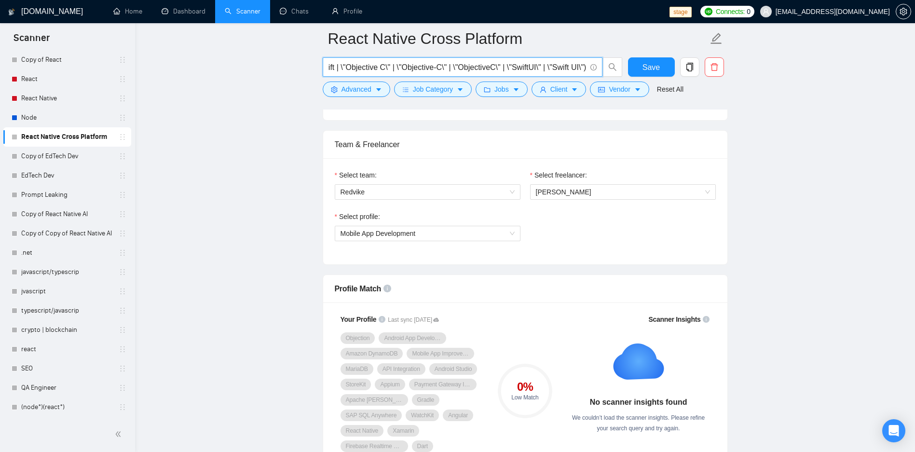
type input "("react native" | react native | rn) ((mob*) | "cross-platform" | "cross platfo…"
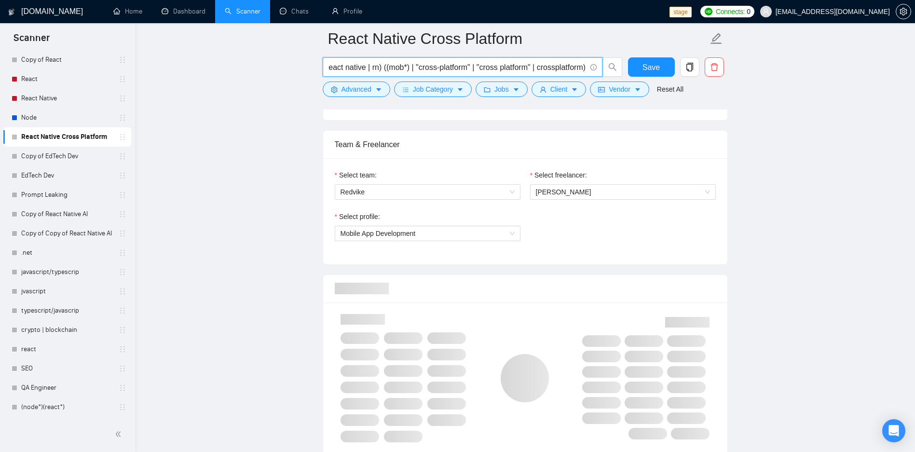
scroll to position [0, 56]
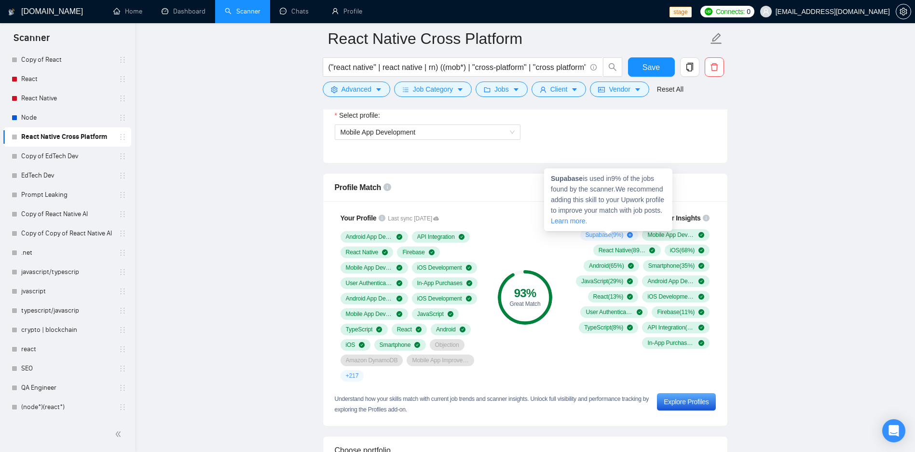
scroll to position [636, 0]
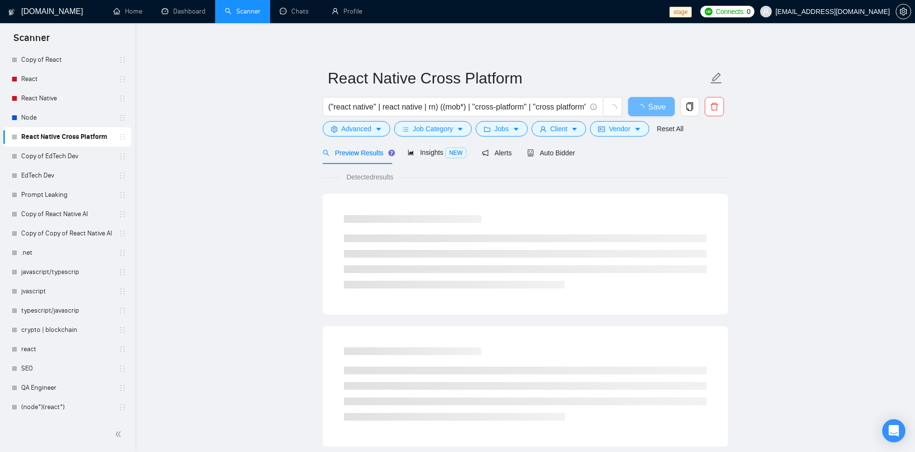
scroll to position [29, 0]
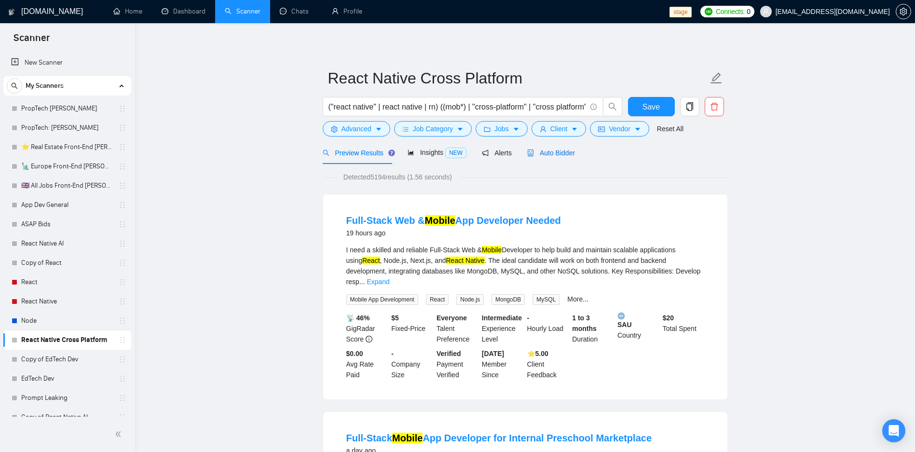
click at [541, 150] on span "Auto Bidder" at bounding box center [551, 153] width 48 height 8
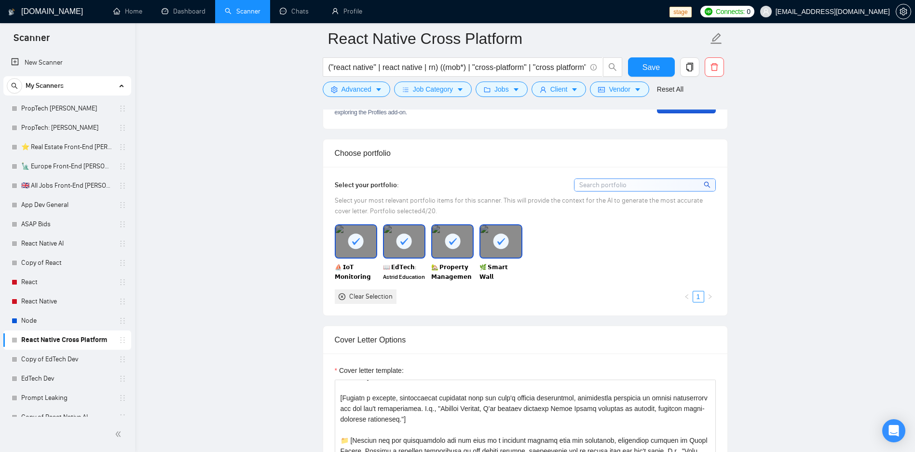
scroll to position [726, 0]
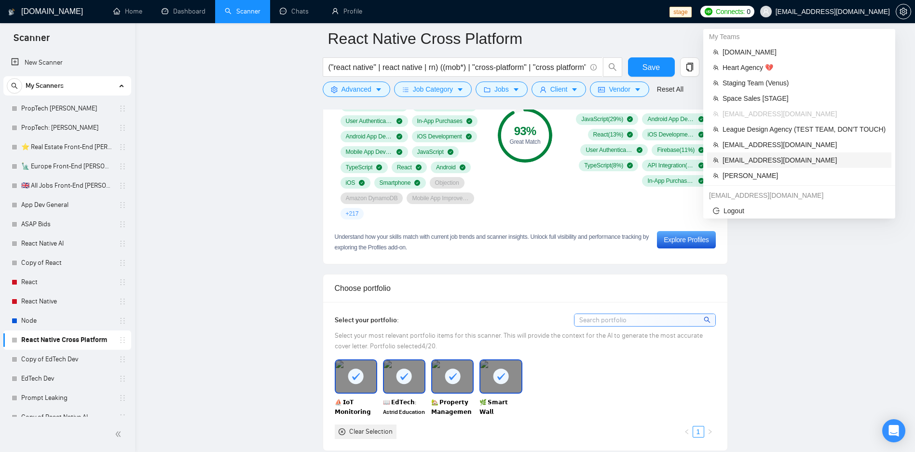
click at [780, 159] on span "[EMAIL_ADDRESS][DOMAIN_NAME]" at bounding box center [803, 160] width 163 height 11
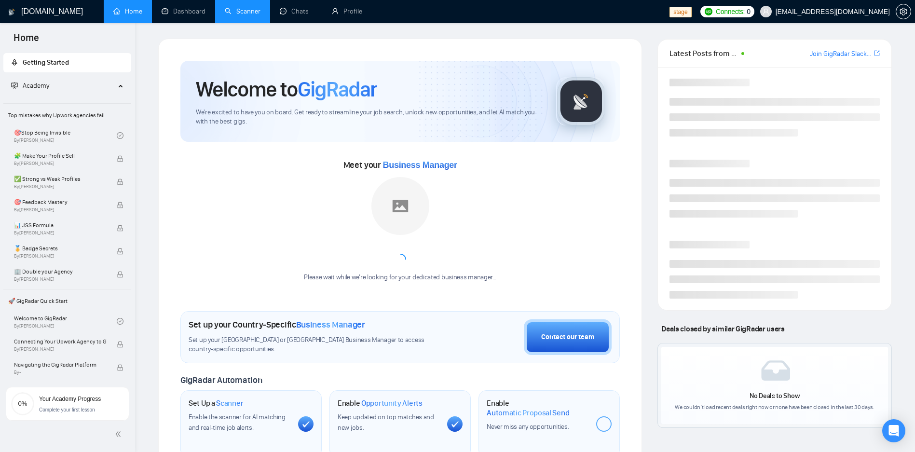
click at [257, 13] on link "Scanner" at bounding box center [243, 11] width 36 height 8
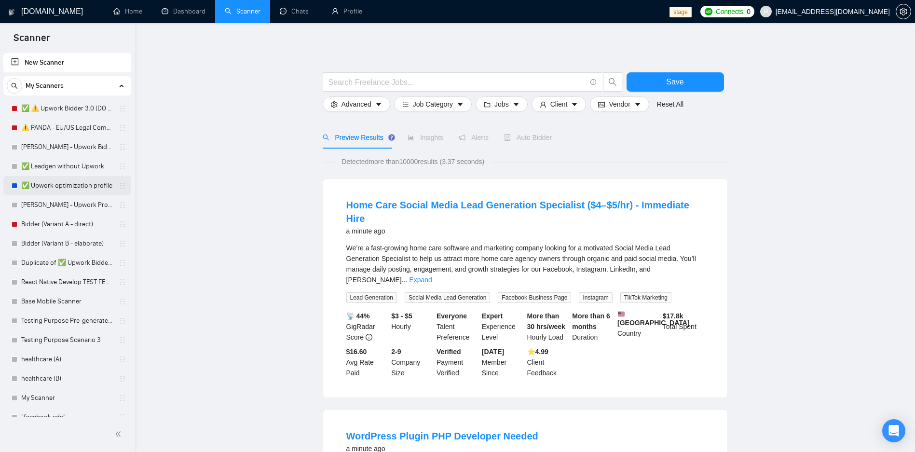
click at [52, 186] on link "✅ Upwork optimization profile" at bounding box center [67, 185] width 92 height 19
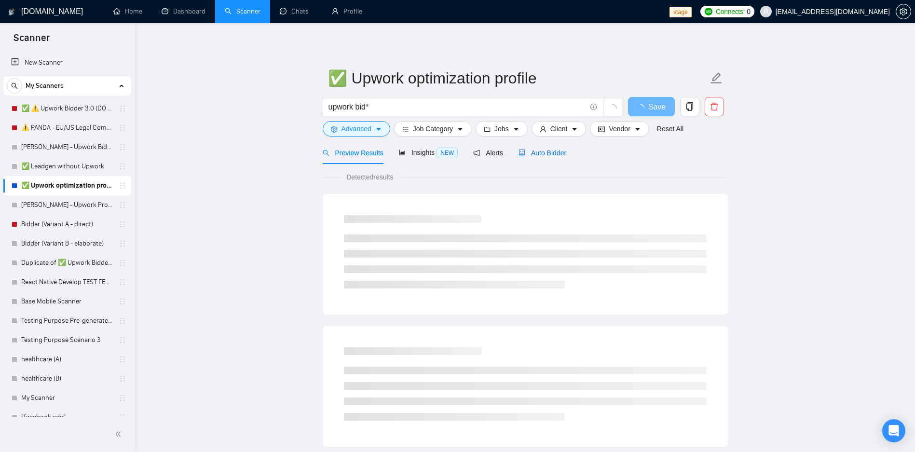
click at [533, 152] on span "Auto Bidder" at bounding box center [542, 153] width 48 height 8
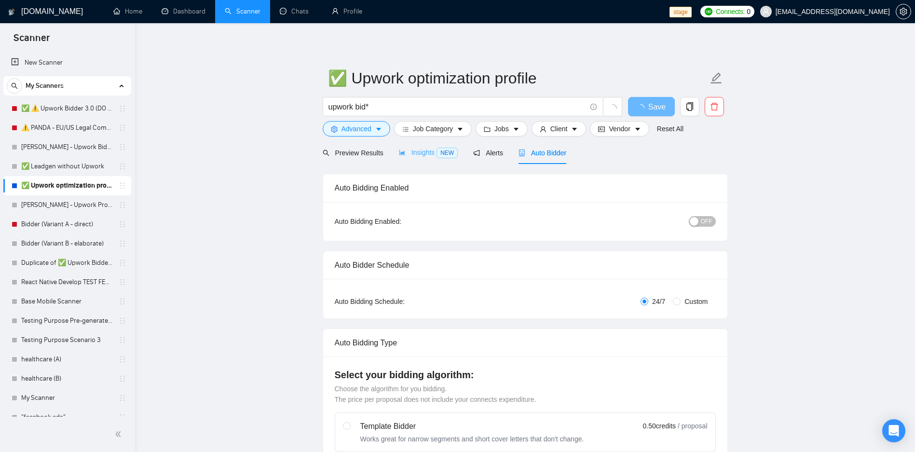
checkbox input "true"
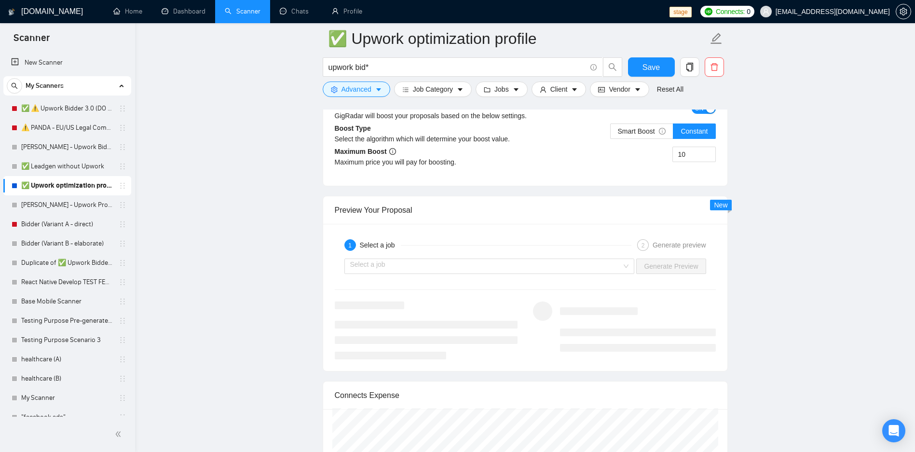
scroll to position [1852, 0]
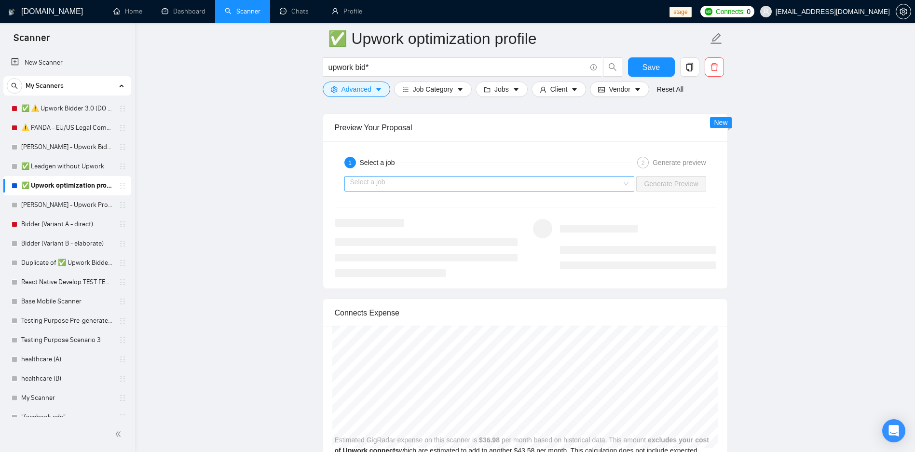
click at [591, 178] on input "search" at bounding box center [486, 183] width 272 height 14
click at [515, 179] on input "search" at bounding box center [486, 183] width 272 height 14
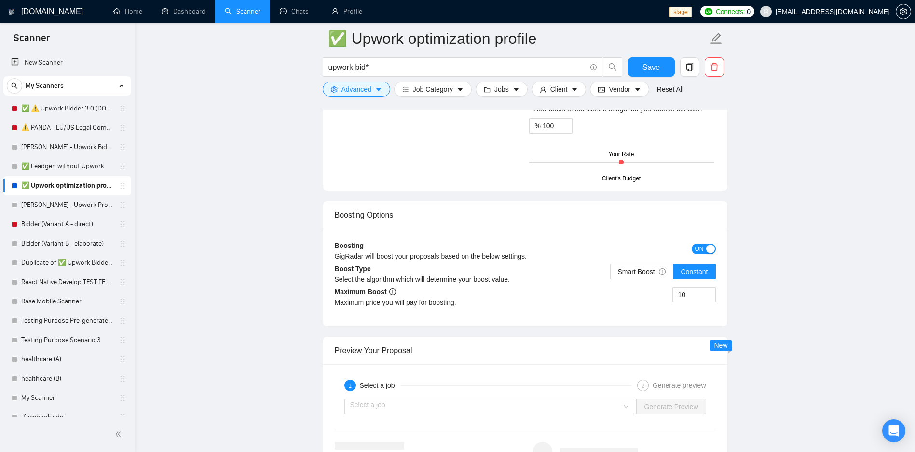
scroll to position [1504, 0]
